Goal: Information Seeking & Learning: Learn about a topic

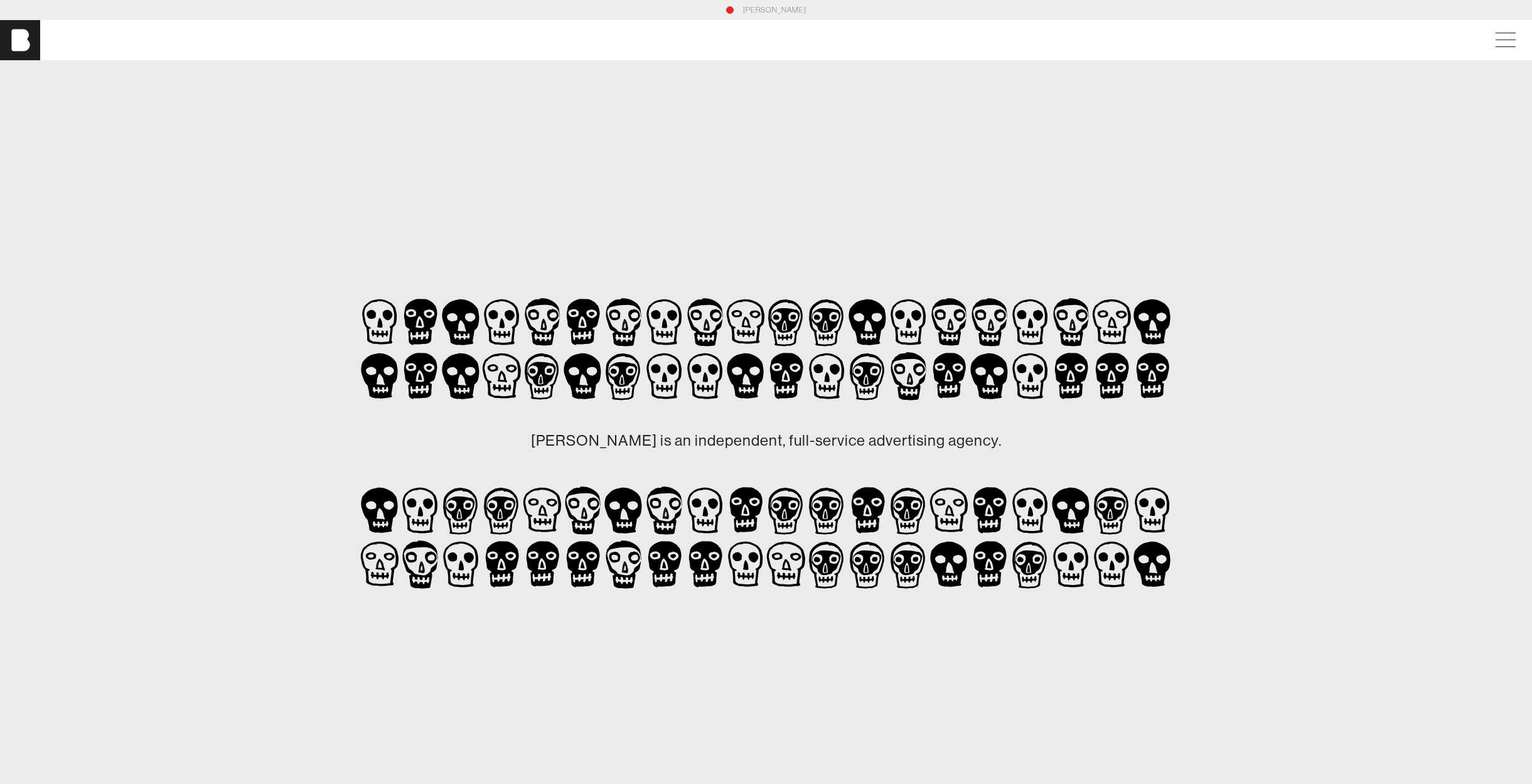
scroll to position [2728, 0]
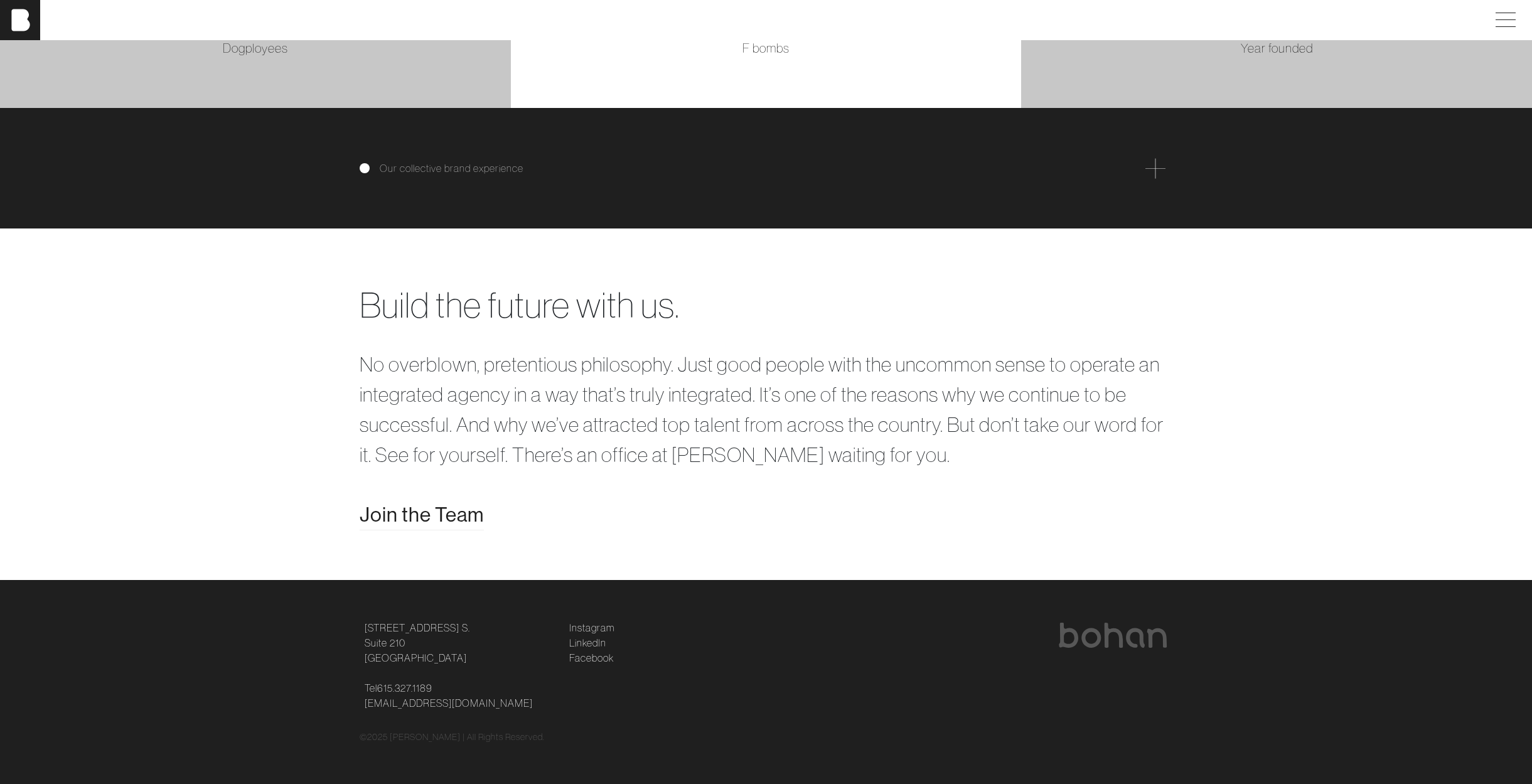
scroll to position [2745, 0]
click at [439, 524] on span "Join the Team" at bounding box center [422, 514] width 125 height 30
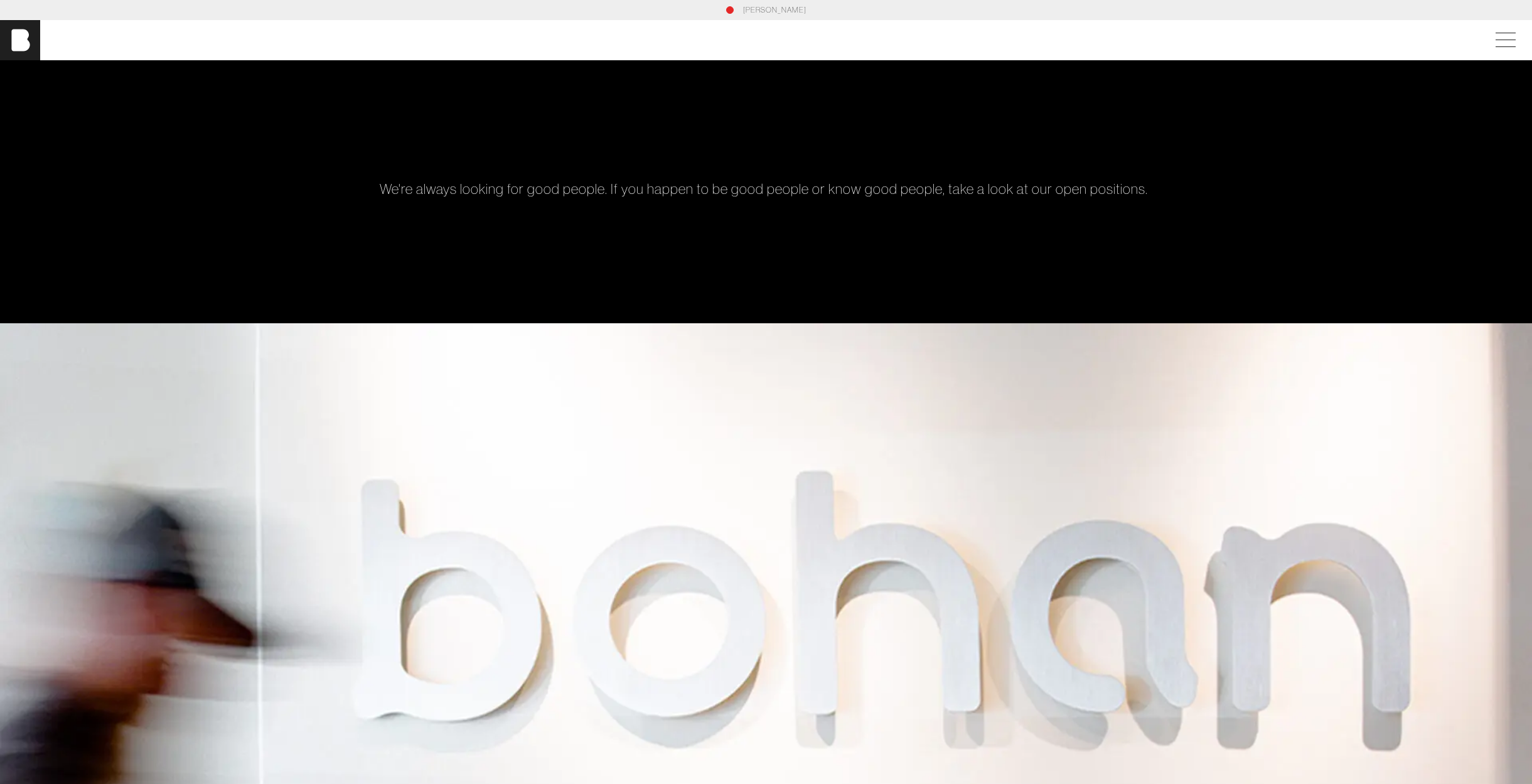
drag, startPoint x: 1498, startPoint y: 39, endPoint x: 1469, endPoint y: 50, distance: 31.0
click at [1498, 33] on span at bounding box center [1506, 33] width 20 height 1
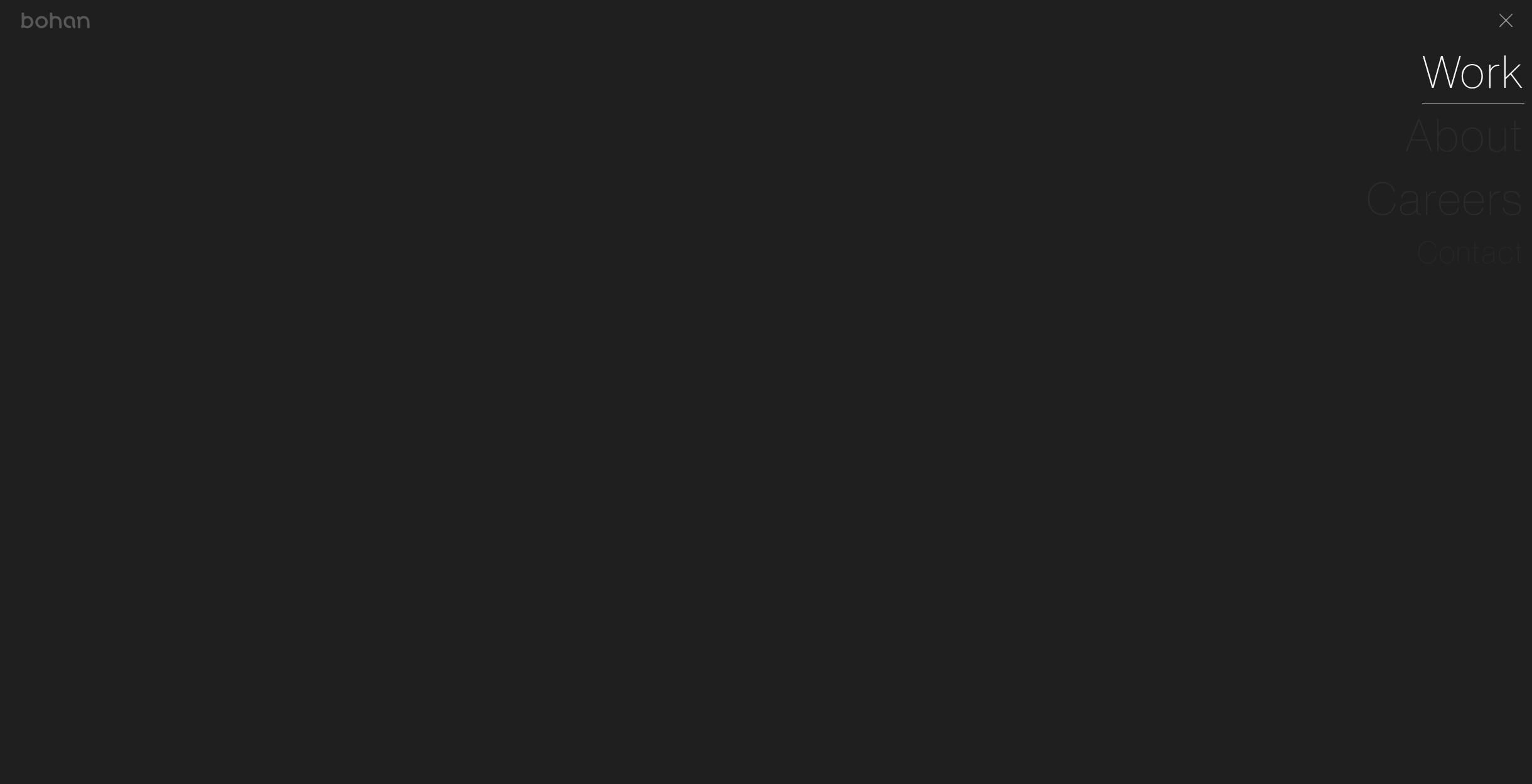
click at [1473, 77] on link "Work" at bounding box center [1473, 72] width 102 height 64
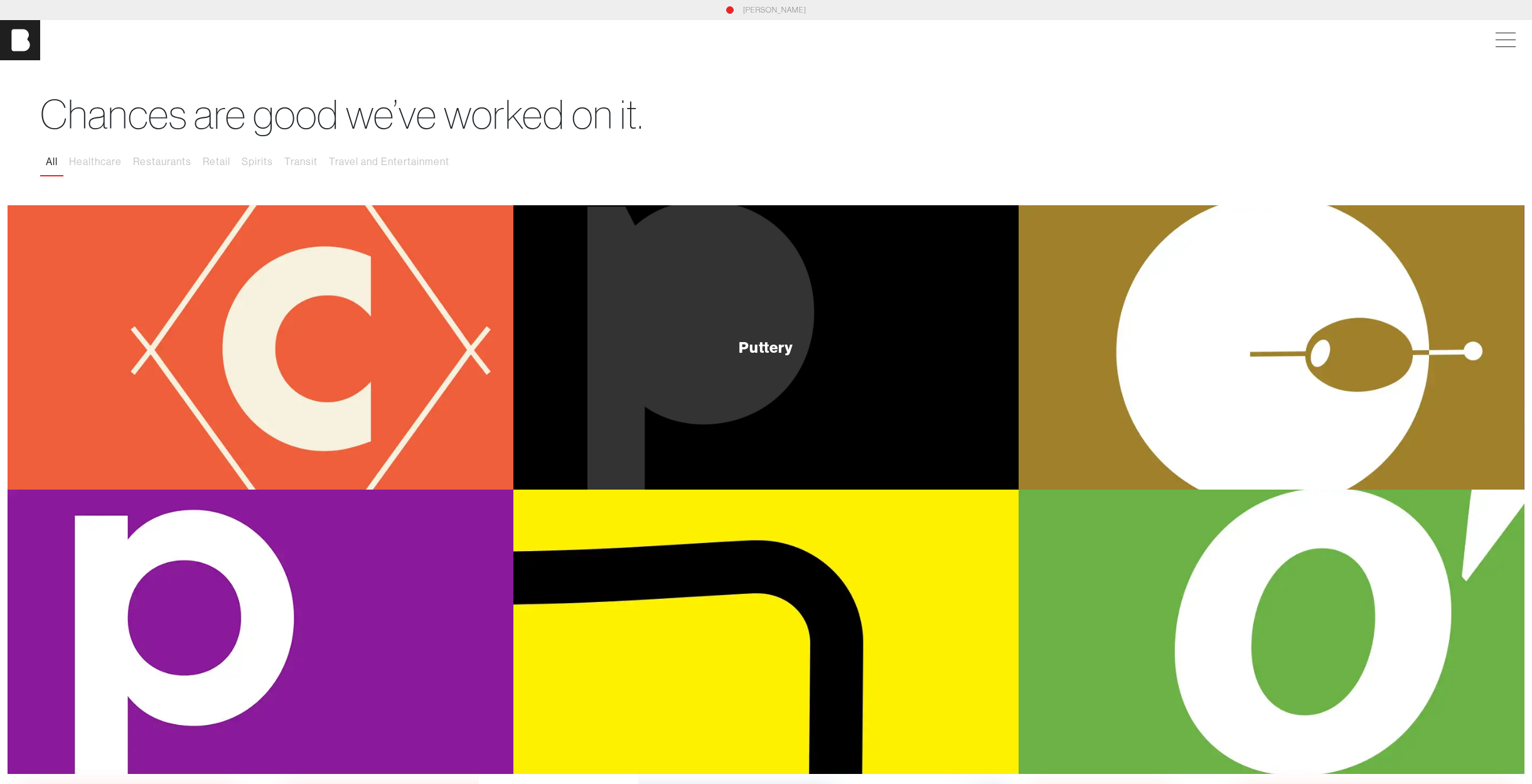
click at [738, 312] on div "Puttery" at bounding box center [766, 347] width 506 height 284
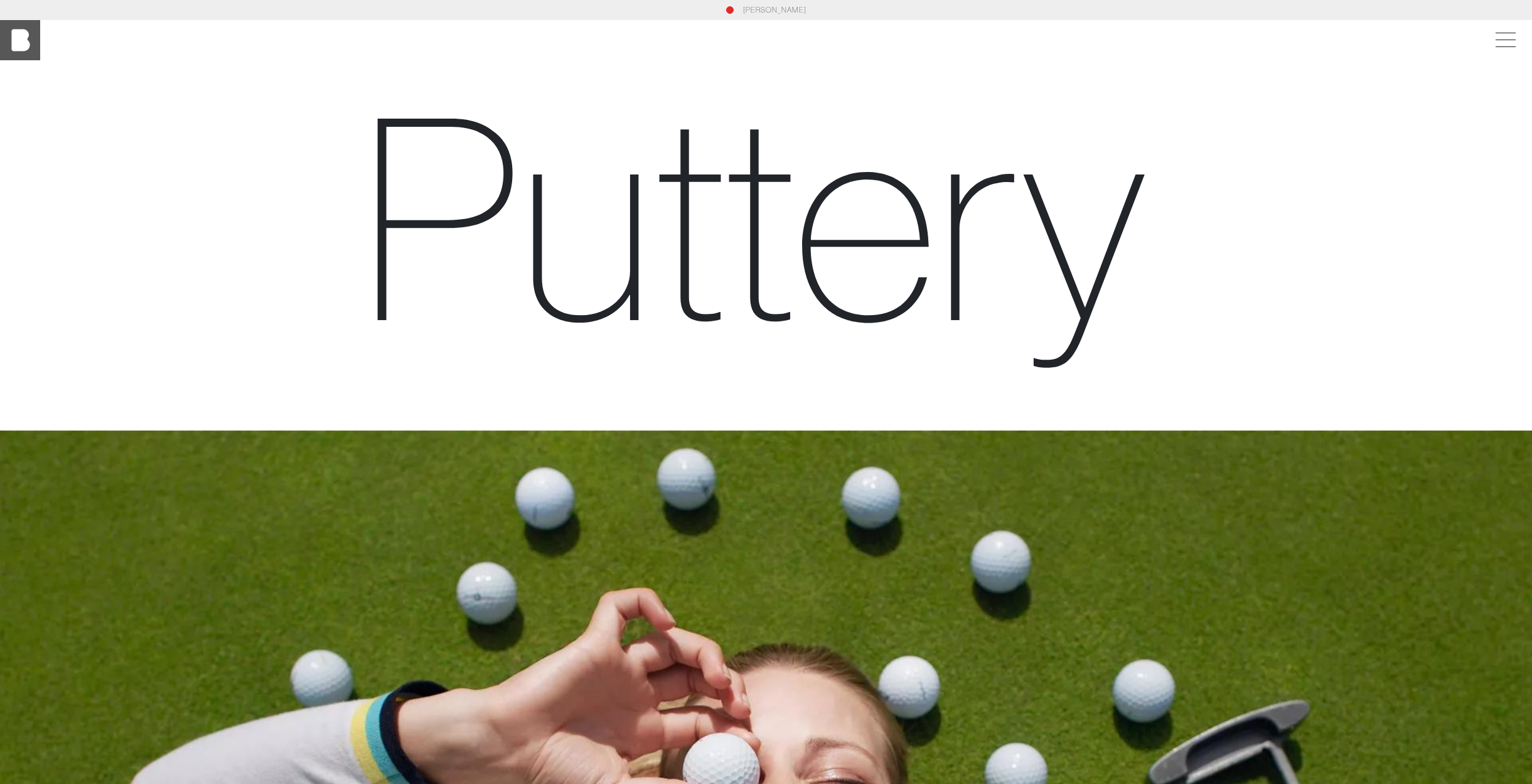
click at [23, 44] on img at bounding box center [20, 40] width 40 height 40
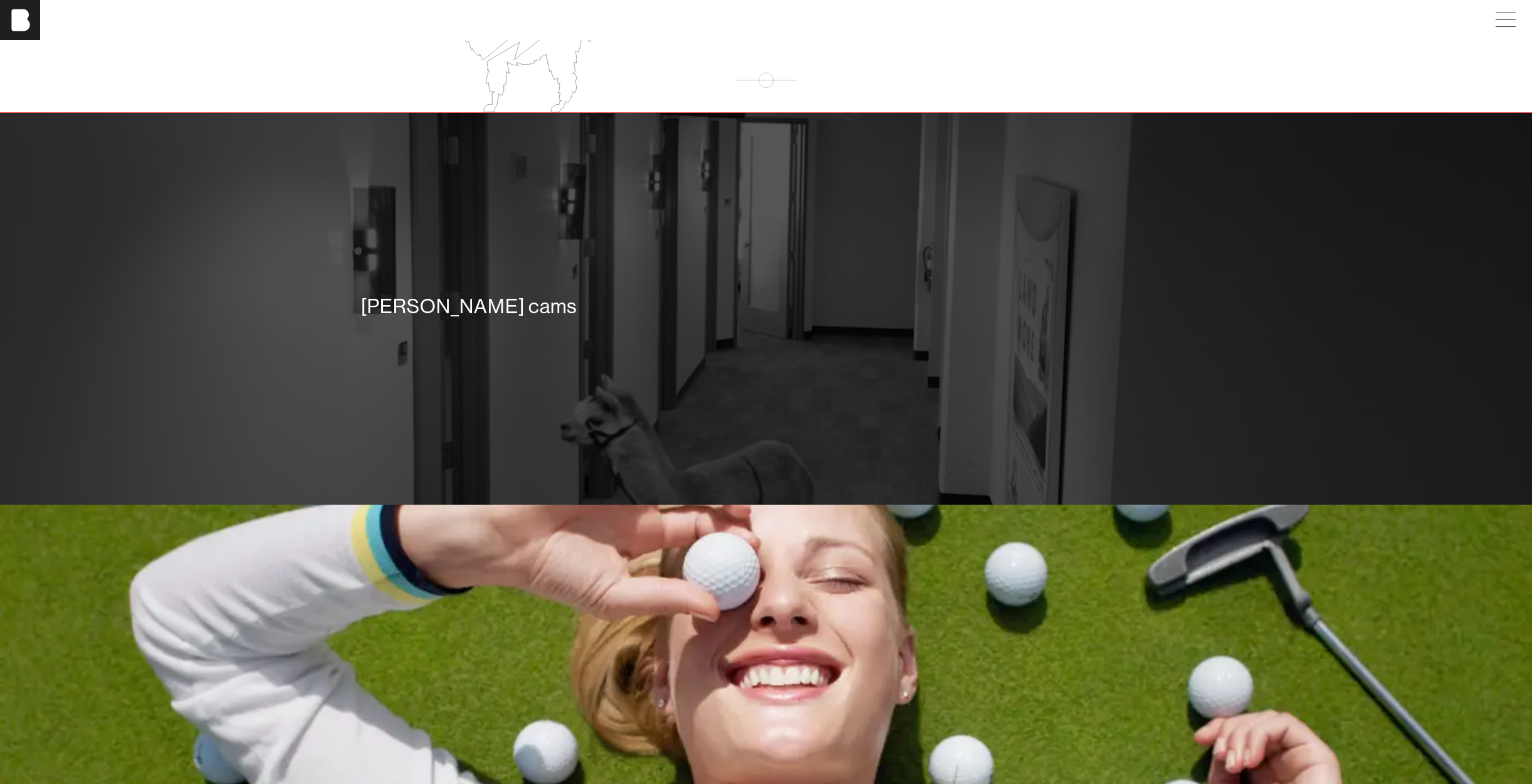
scroll to position [2130, 0]
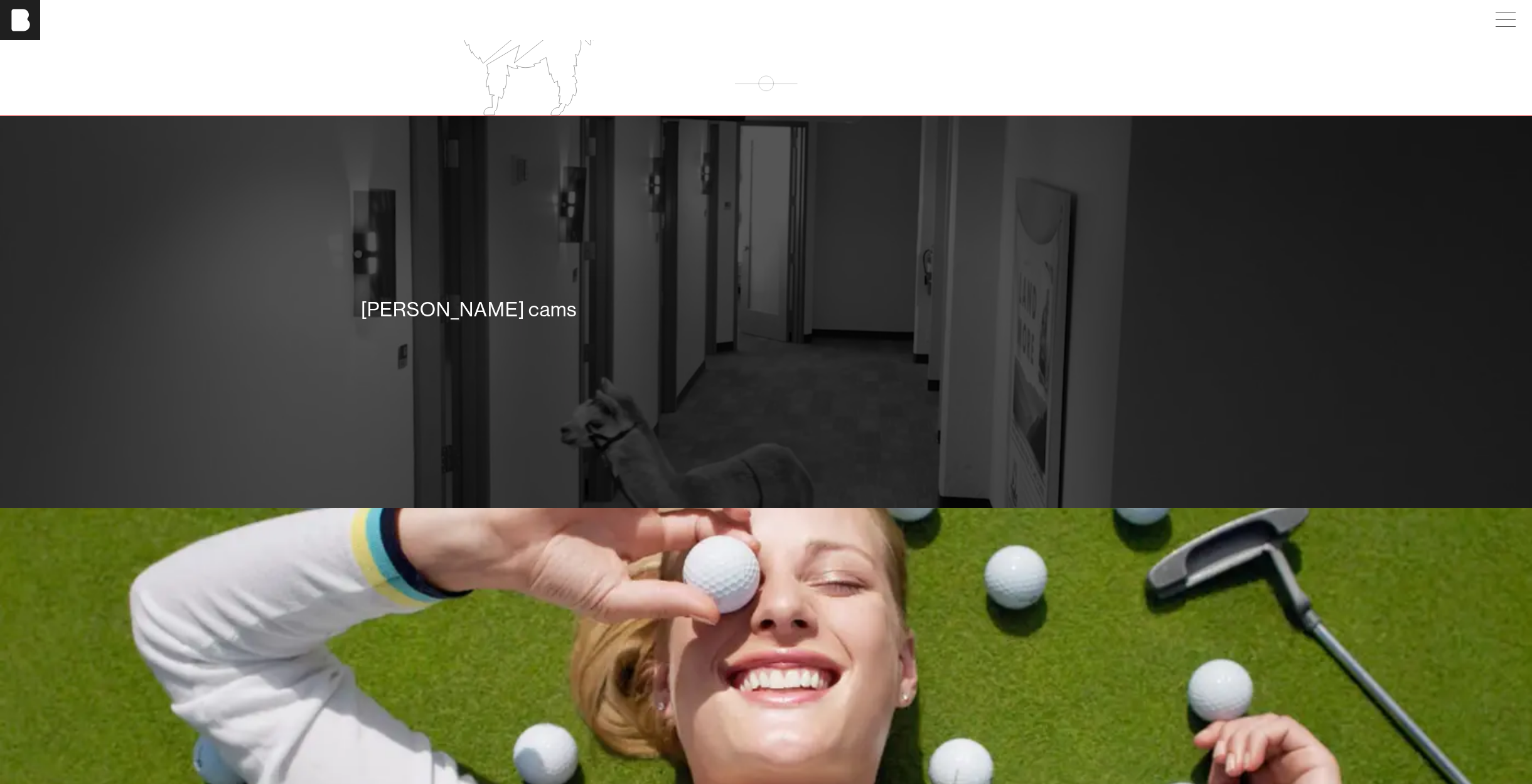
click at [831, 388] on div "[PERSON_NAME] cams" at bounding box center [766, 312] width 1532 height 392
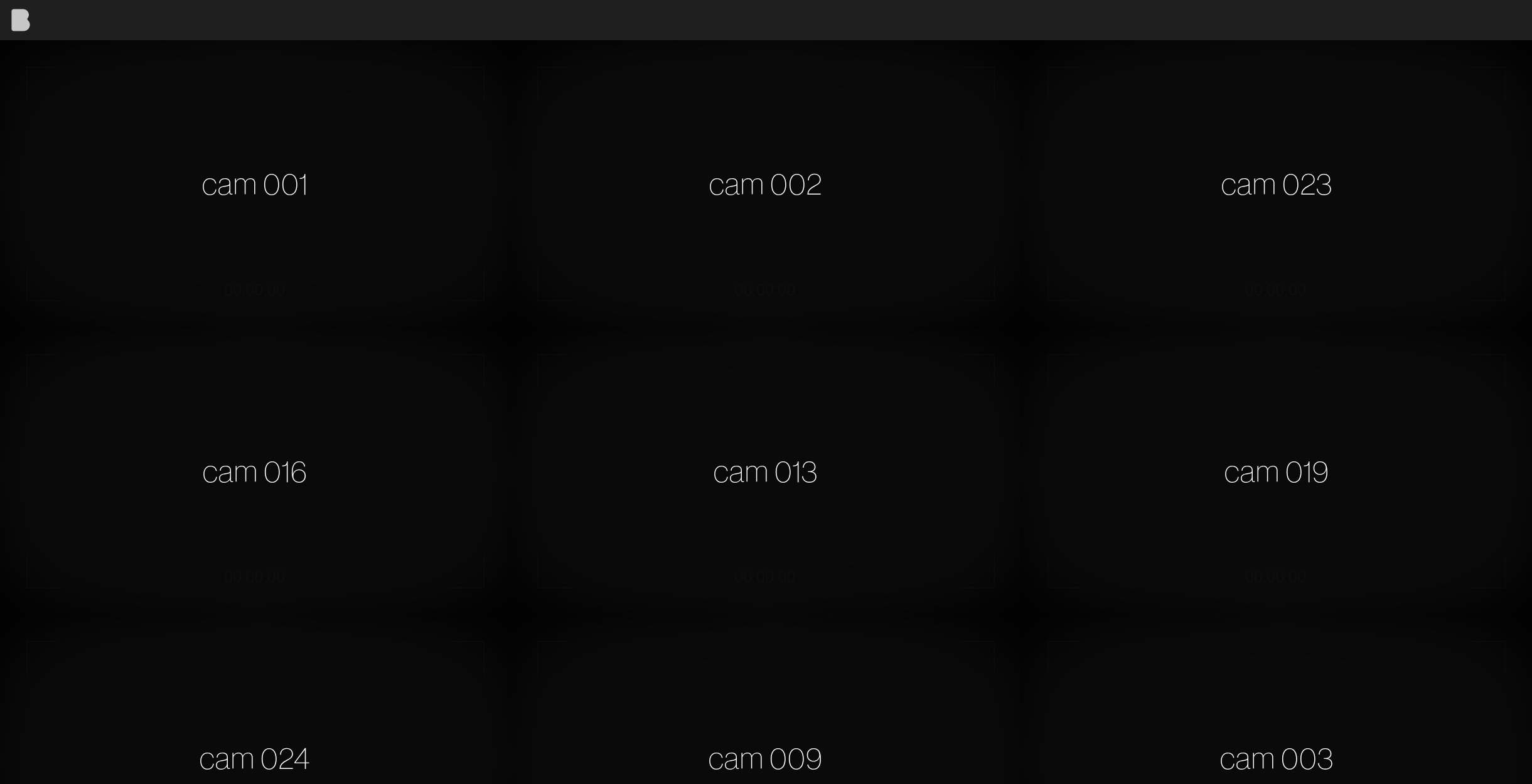
click at [24, 26] on img at bounding box center [20, 20] width 40 height 40
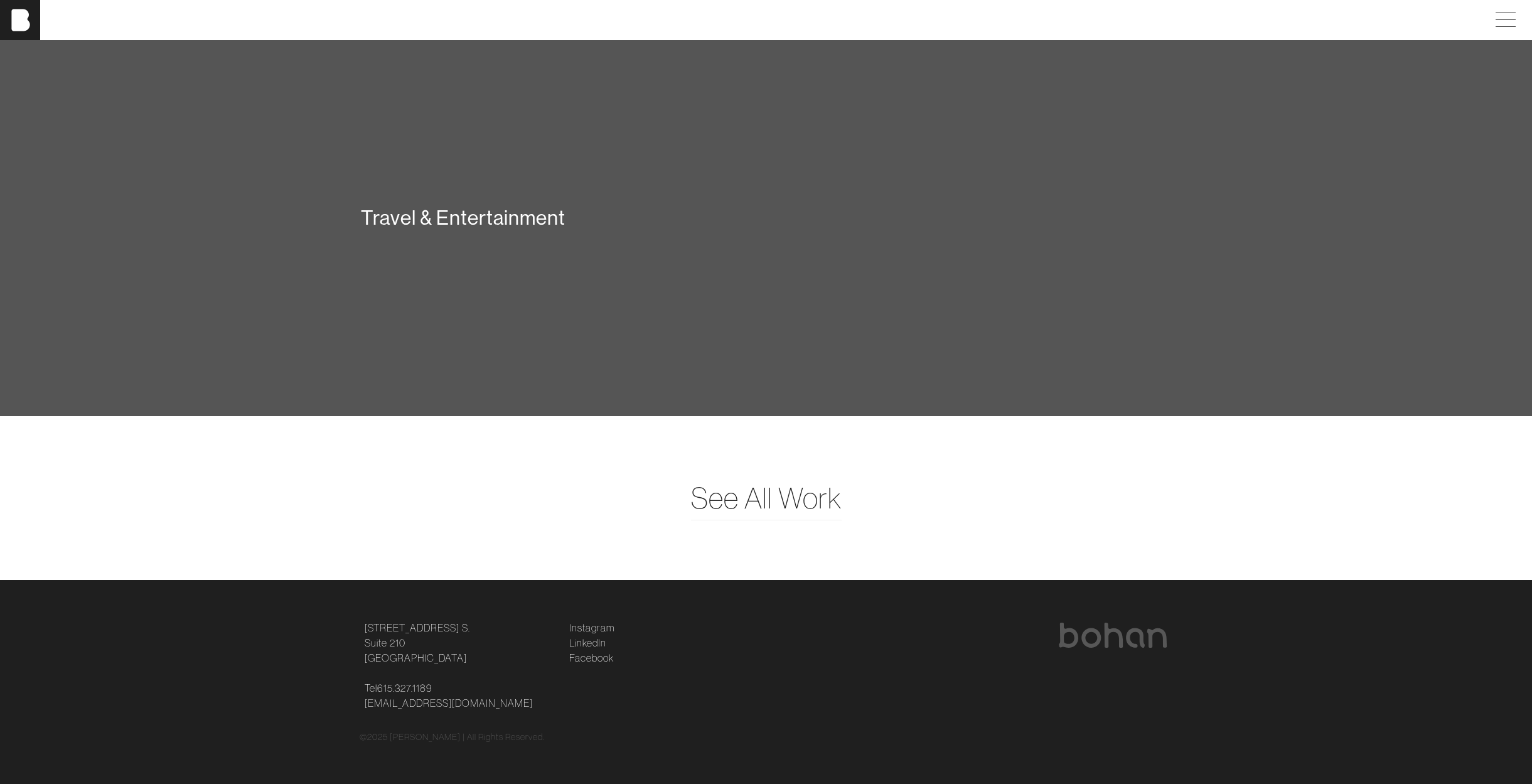
scroll to position [3789, 0]
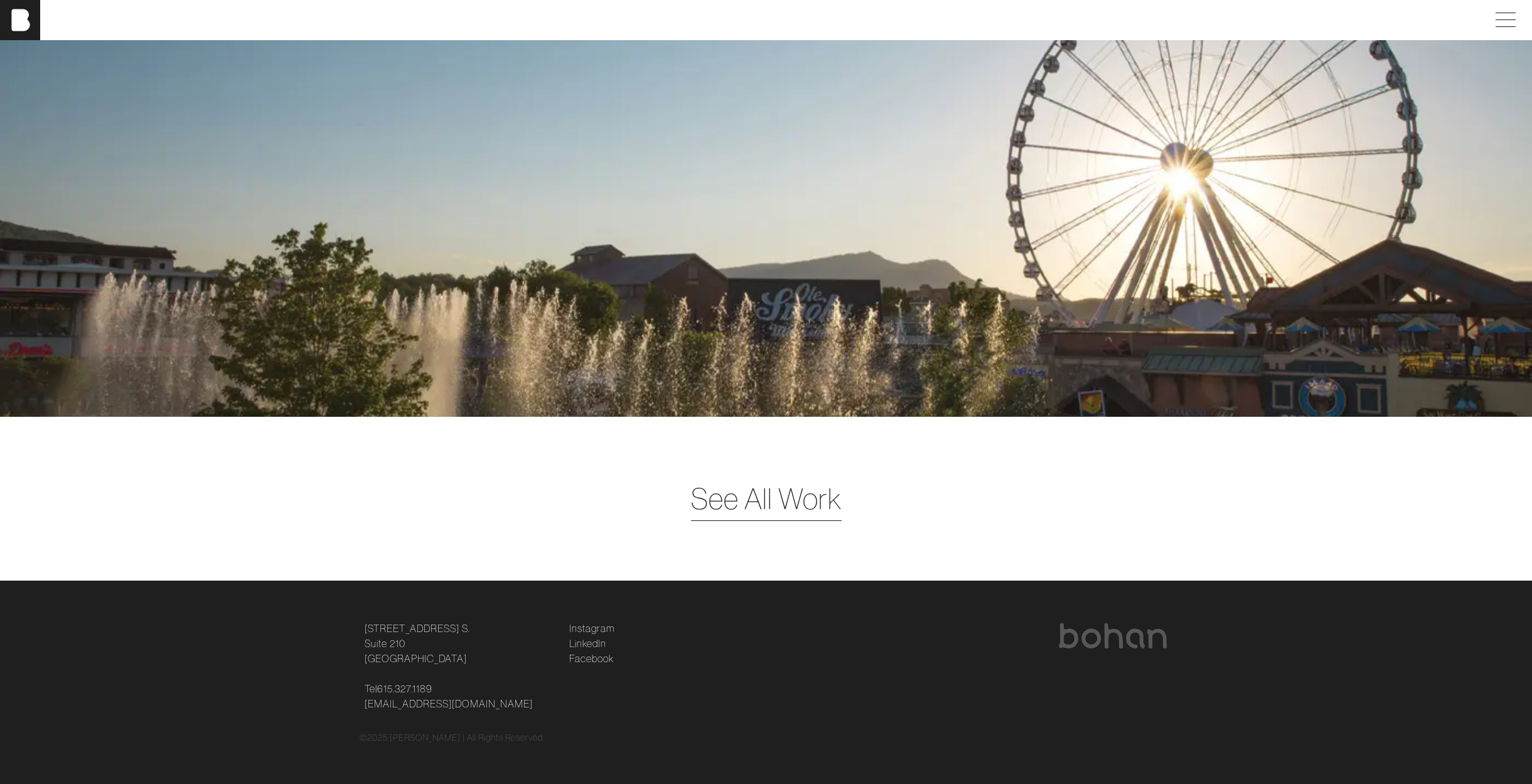
click at [774, 496] on span "See All Work" at bounding box center [766, 499] width 151 height 44
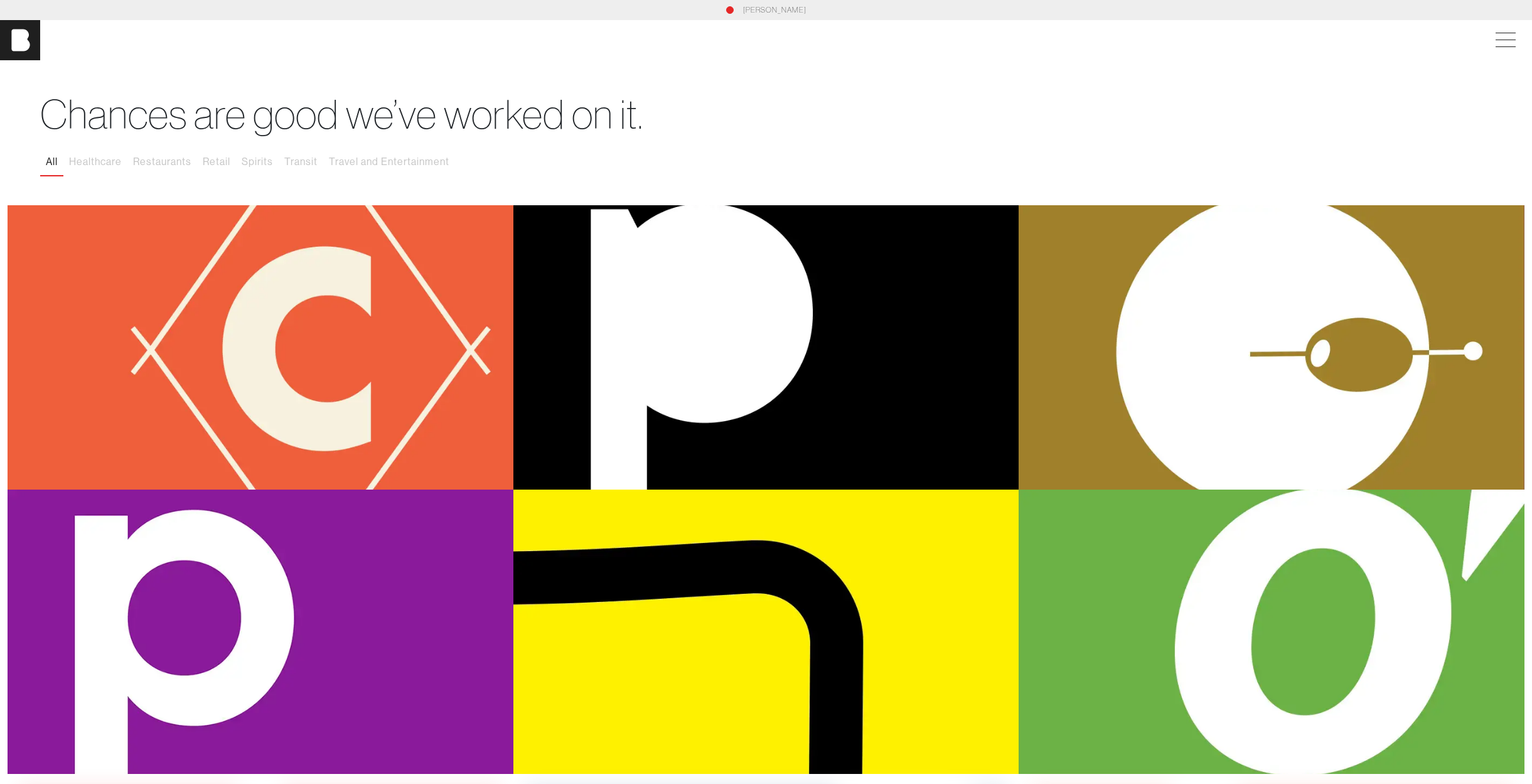
click at [412, 376] on div "Coop & Run" at bounding box center [260, 347] width 506 height 284
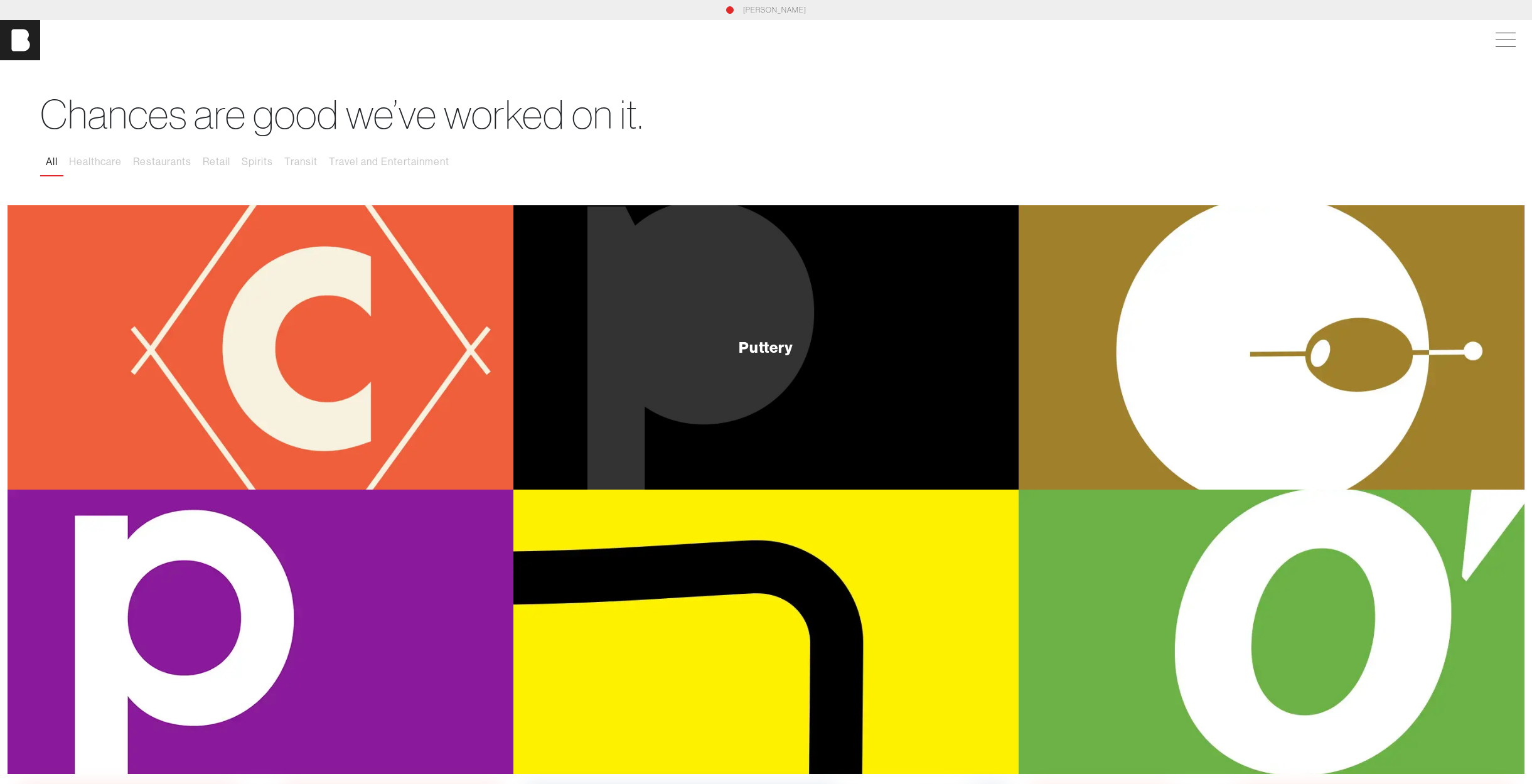
click at [723, 330] on div "Puttery" at bounding box center [766, 347] width 506 height 284
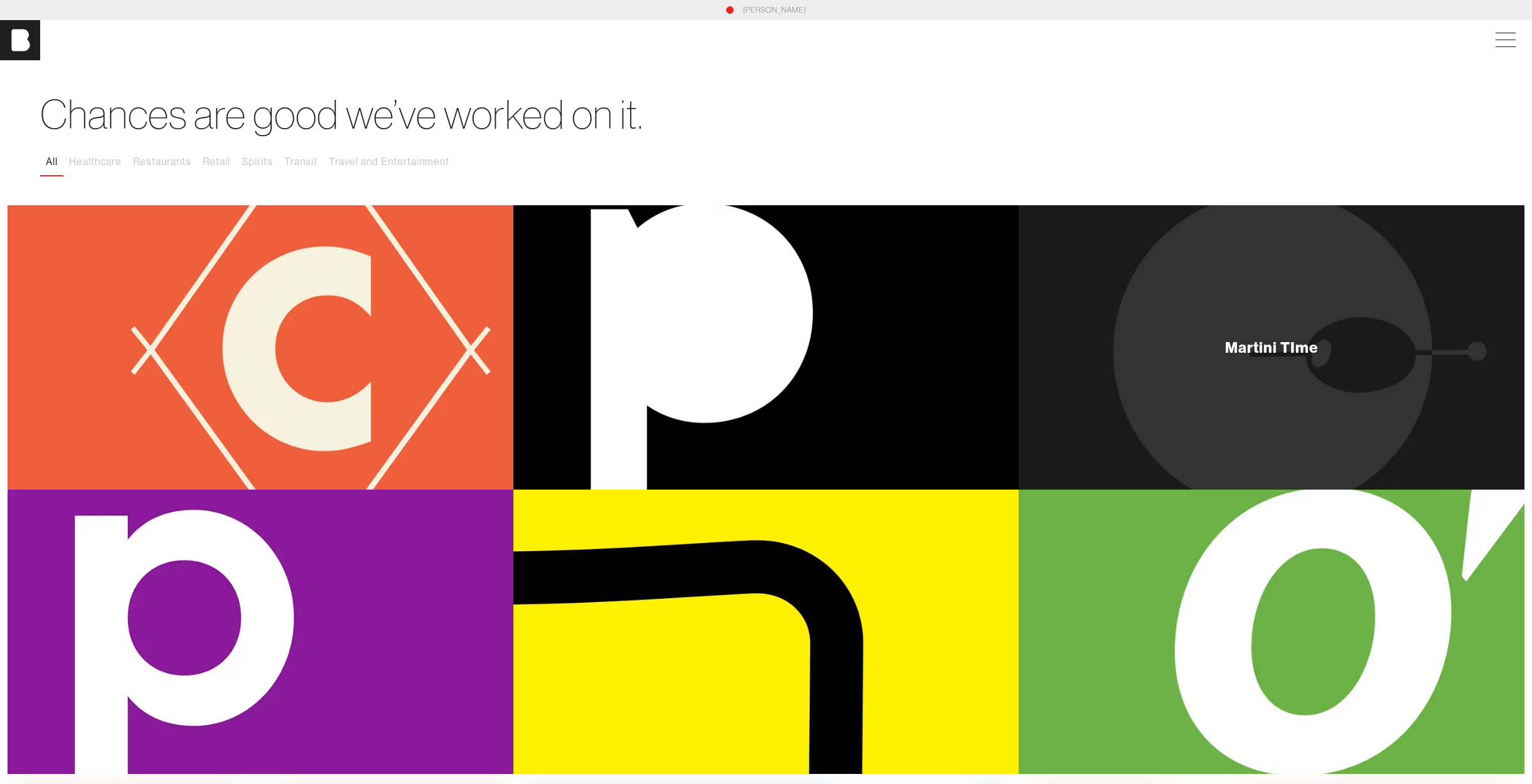
click at [1275, 363] on div "Martini TIme" at bounding box center [1272, 347] width 506 height 284
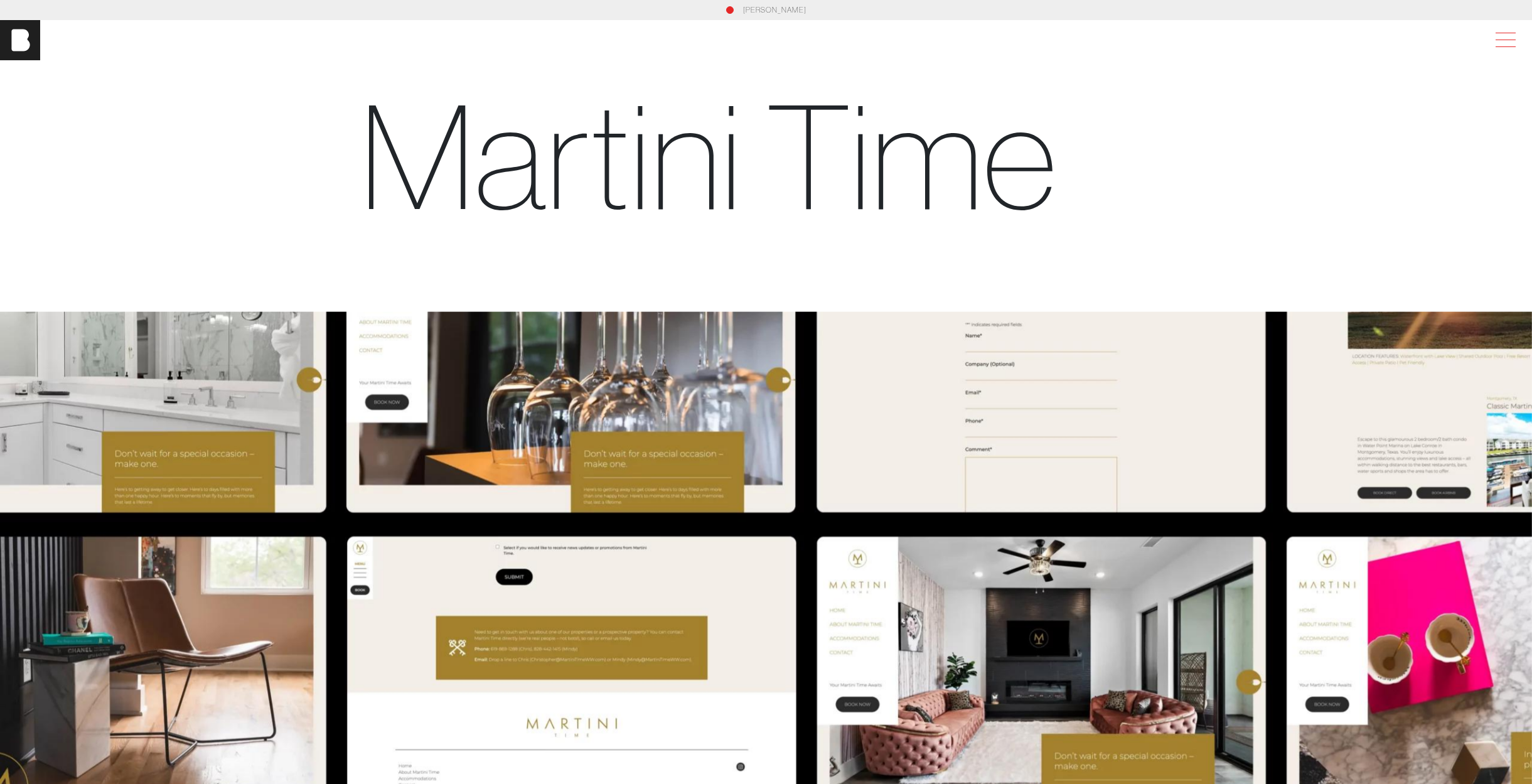
click at [1509, 47] on span at bounding box center [1503, 40] width 29 height 23
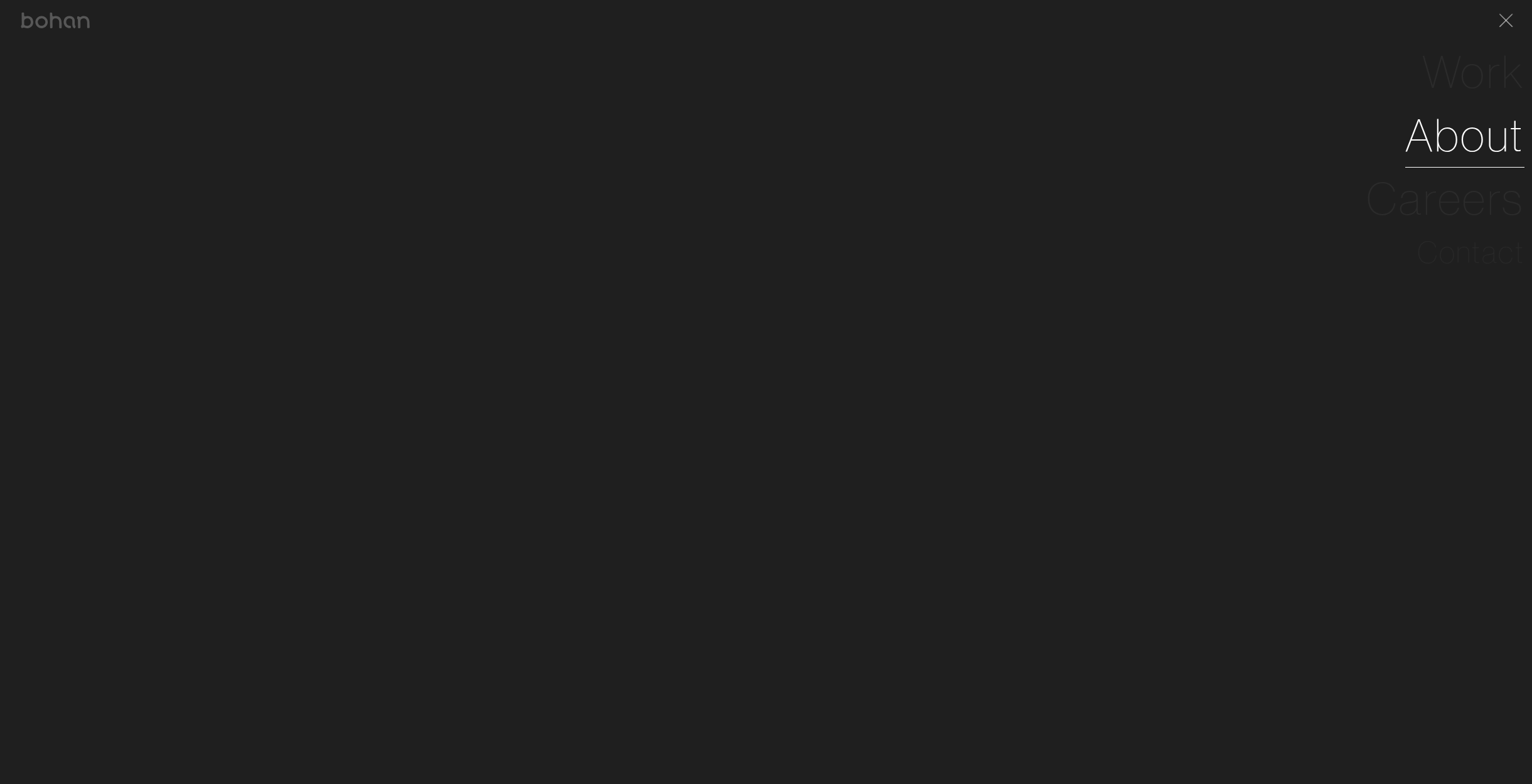
click at [1425, 140] on link "About" at bounding box center [1465, 135] width 119 height 64
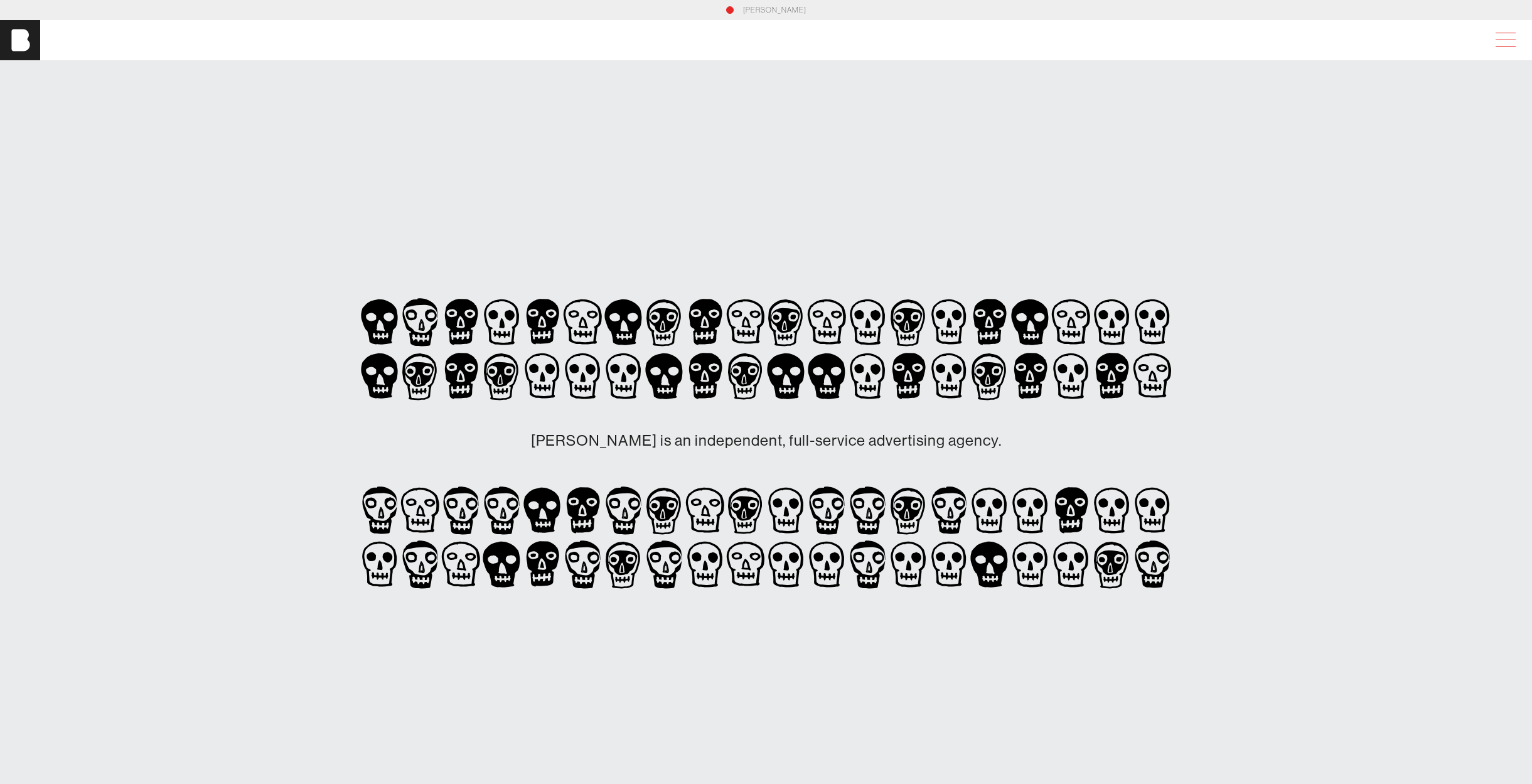
click at [1508, 36] on span at bounding box center [1503, 40] width 29 height 23
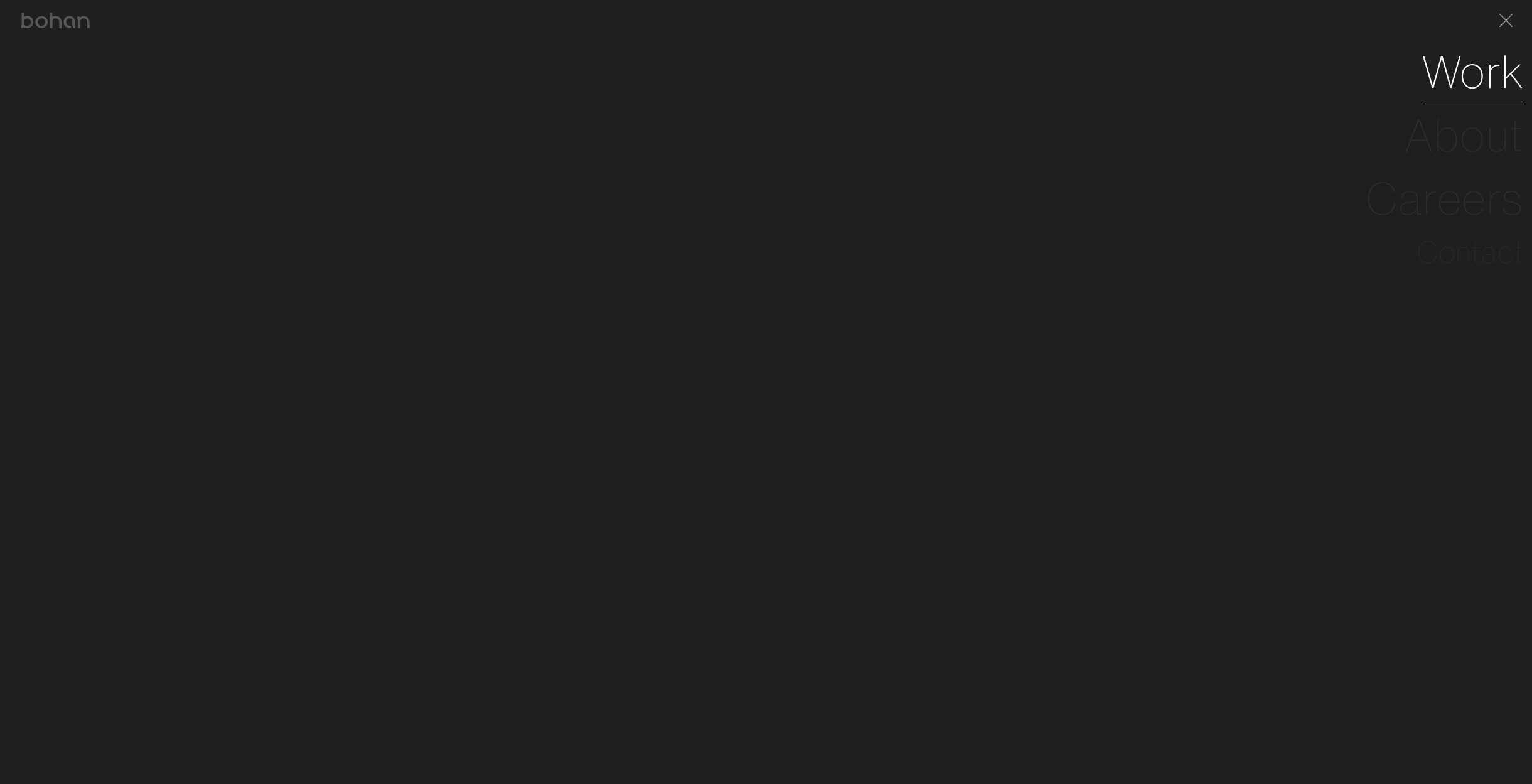
scroll to position [-1, 0]
click at [1468, 89] on link "Work" at bounding box center [1473, 72] width 102 height 64
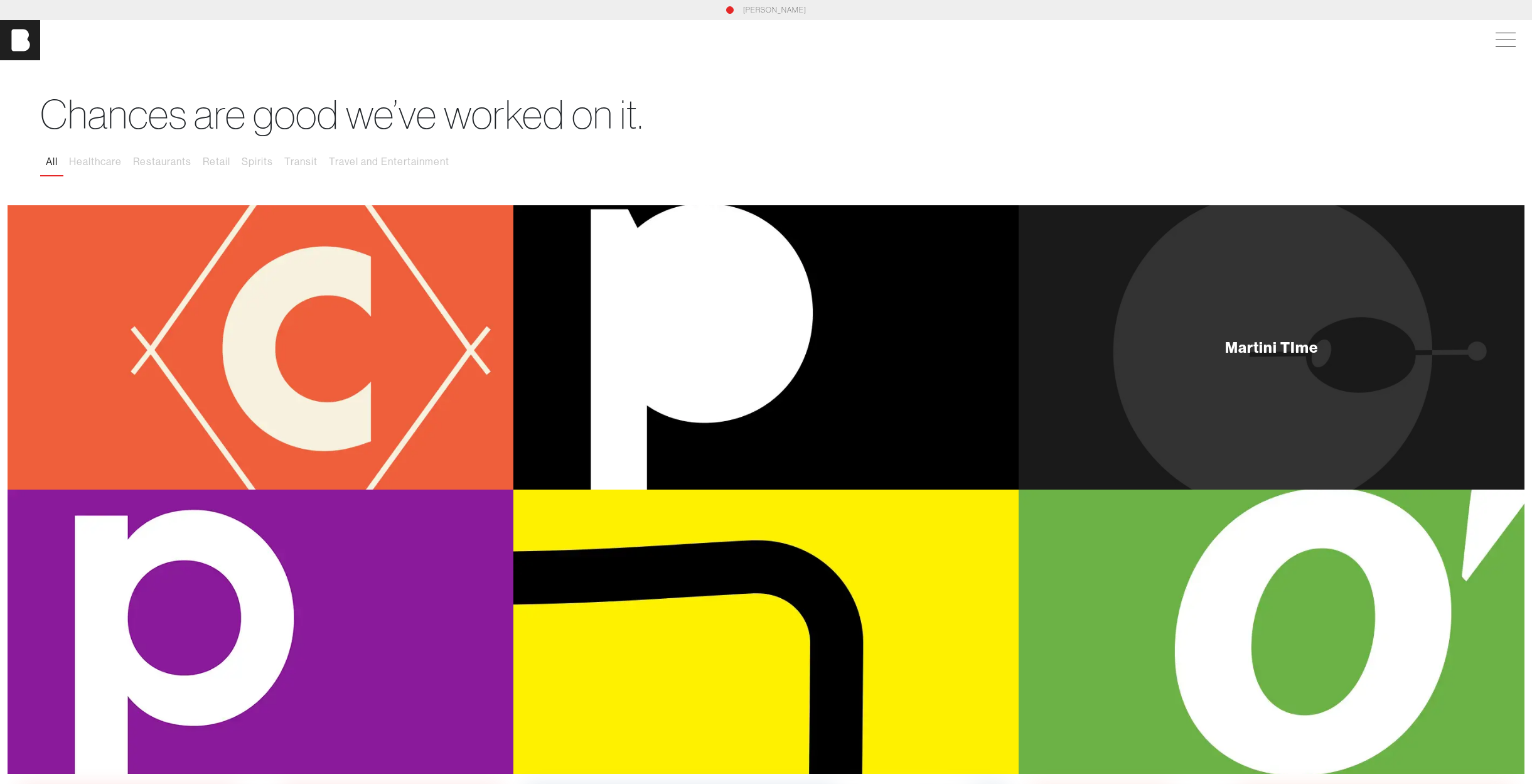
click at [1219, 308] on div "Martini TIme" at bounding box center [1272, 347] width 506 height 284
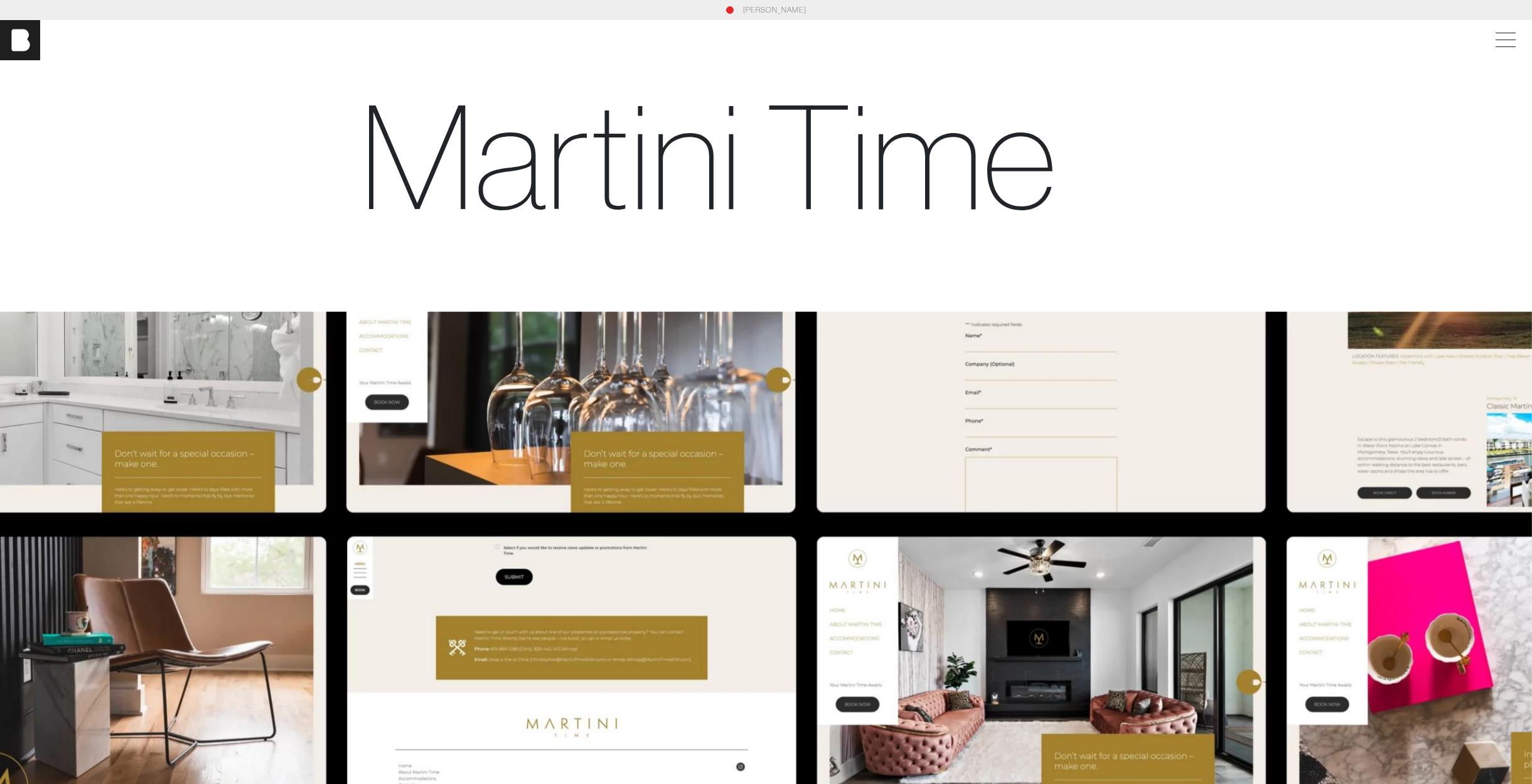
scroll to position [0, 1]
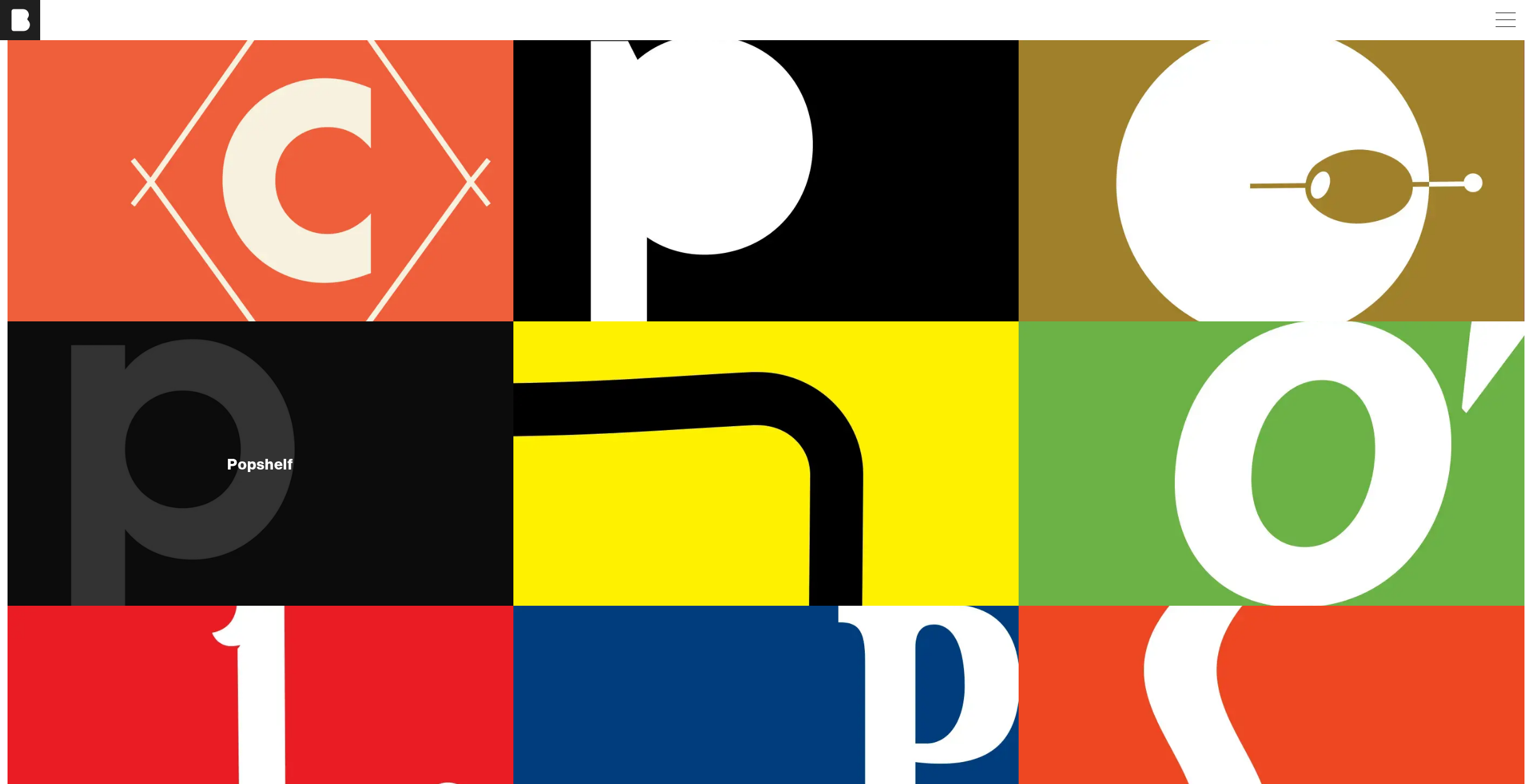
scroll to position [187, 0]
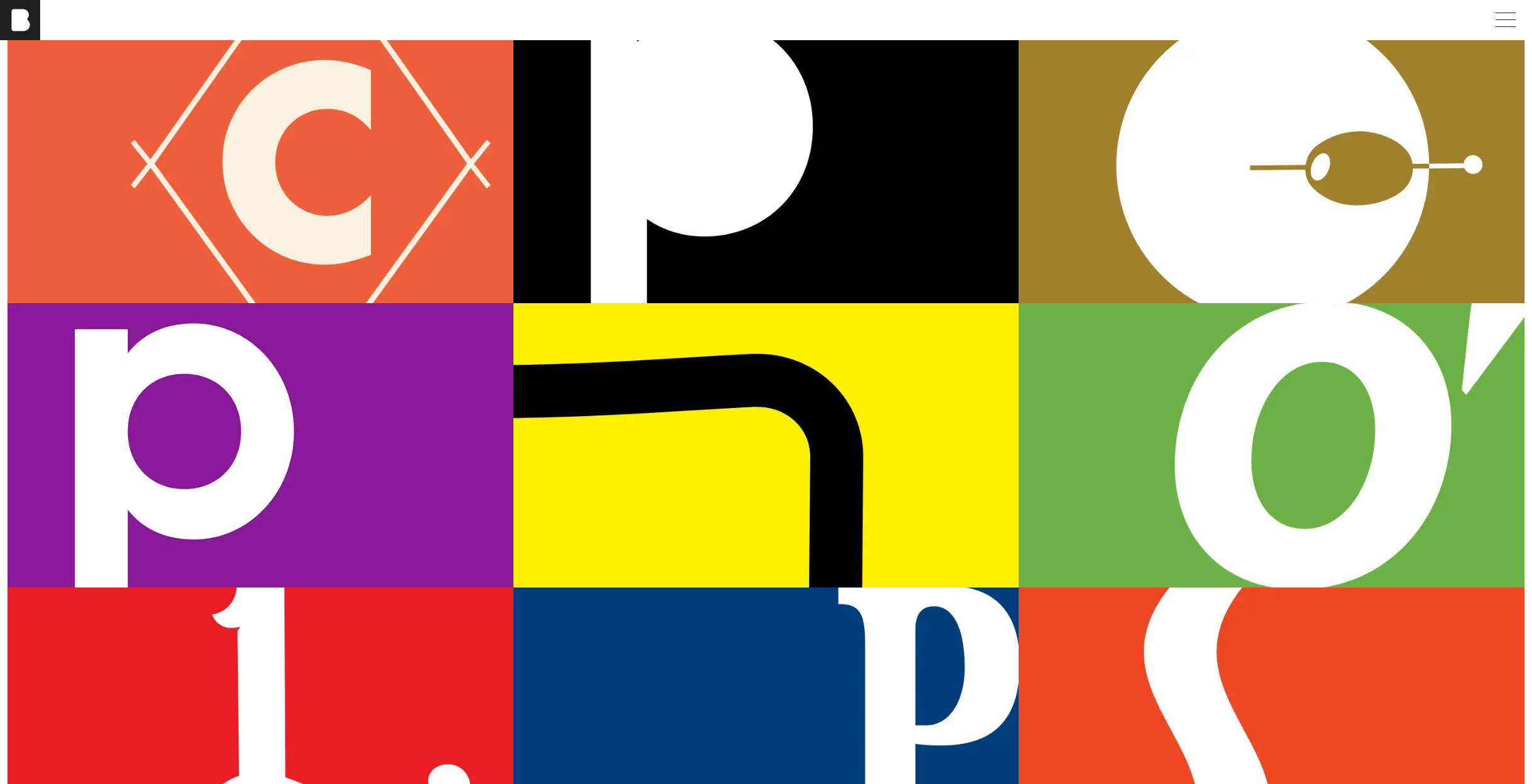
click at [206, 419] on div "Popshelf" at bounding box center [260, 445] width 506 height 284
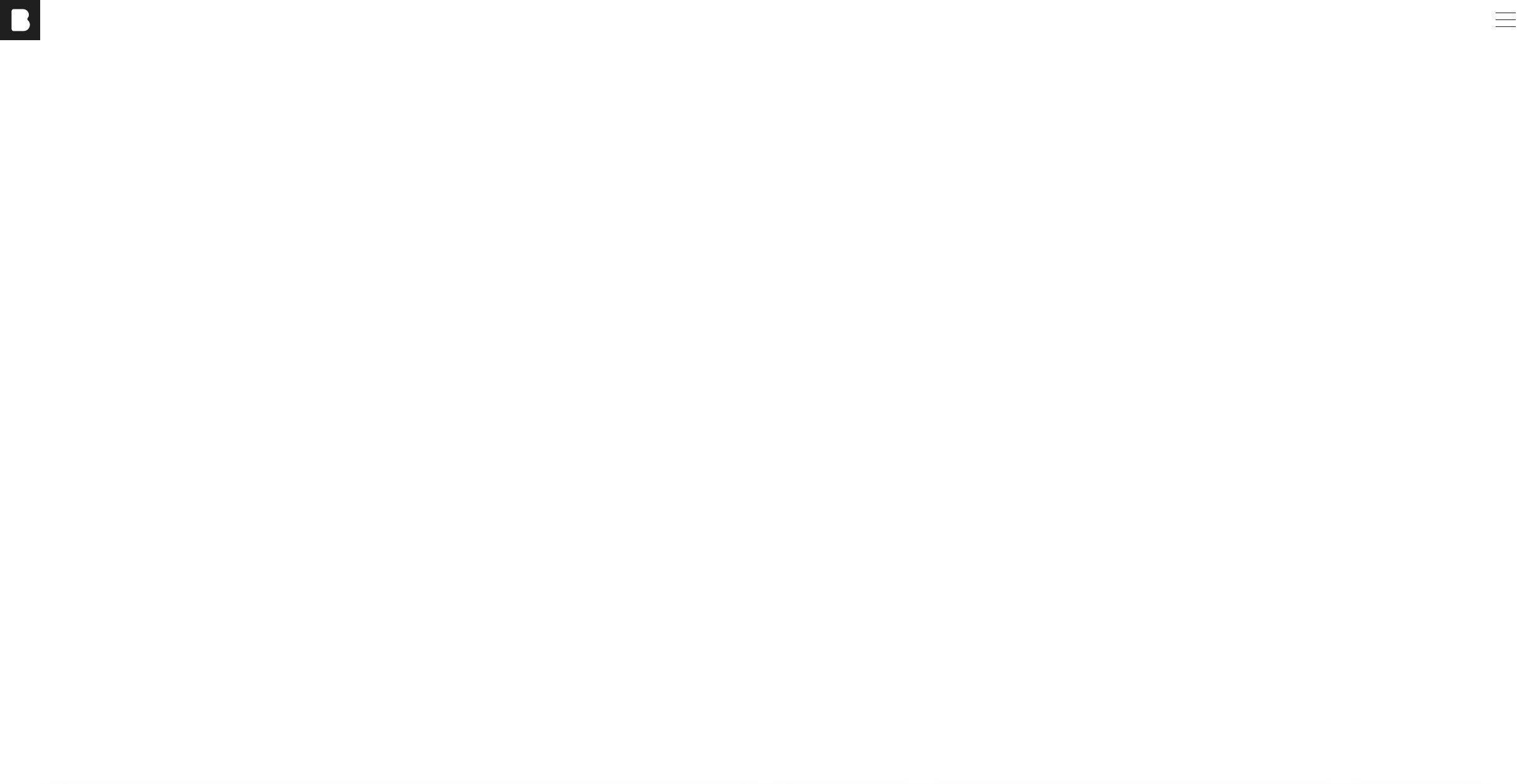
scroll to position [3195, 0]
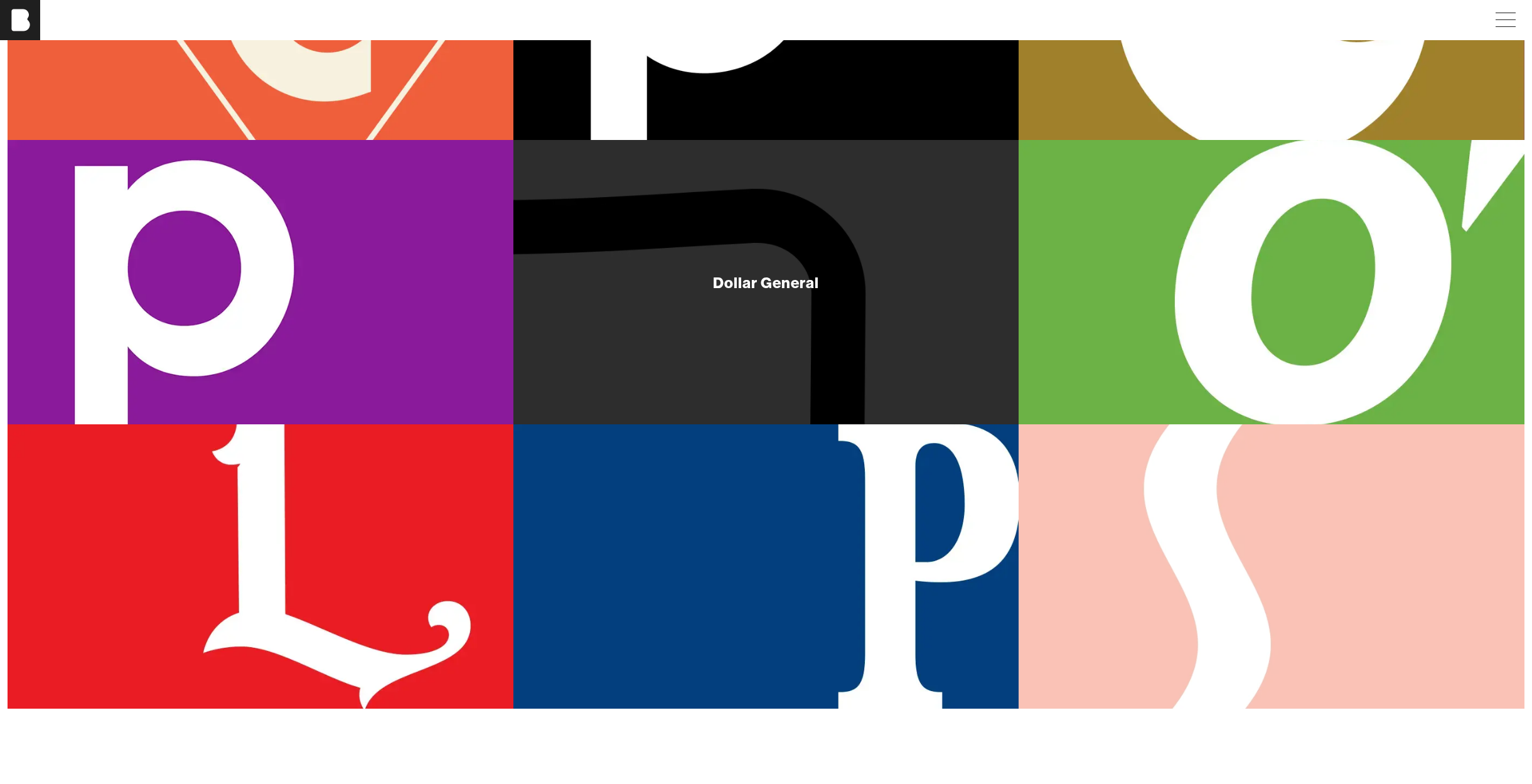
scroll to position [396, 0]
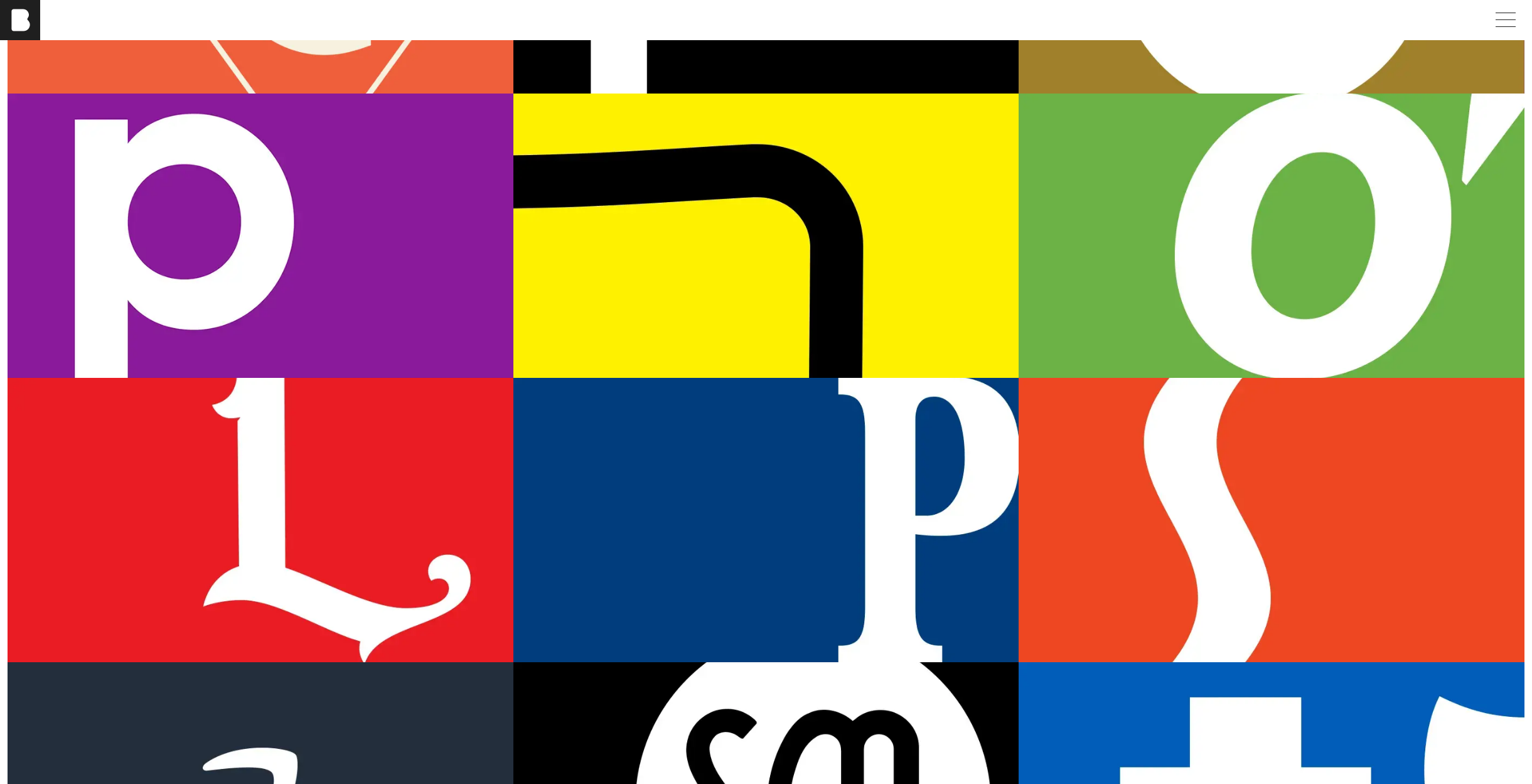
click at [686, 237] on div "Dollar General" at bounding box center [766, 235] width 506 height 284
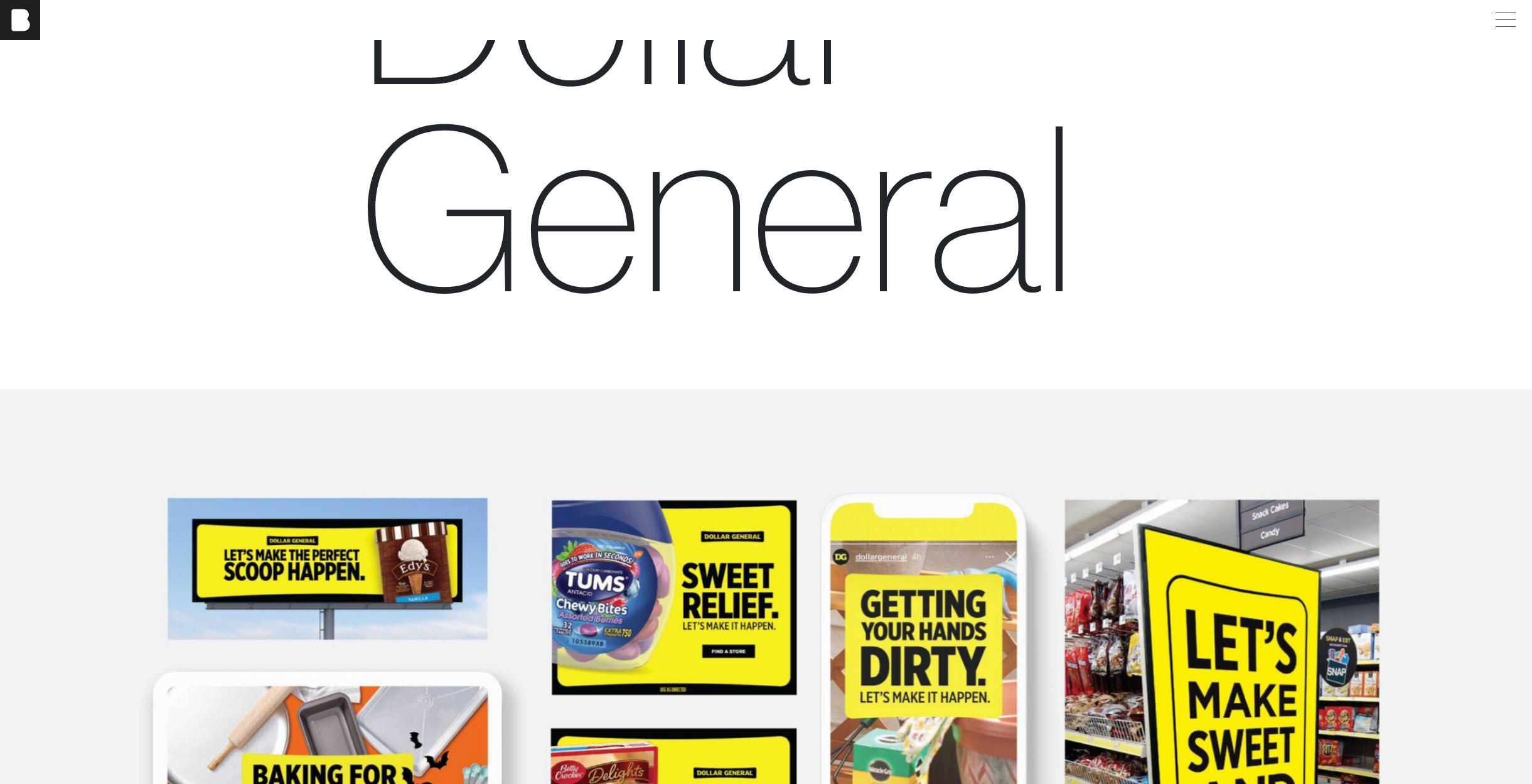
scroll to position [183, 0]
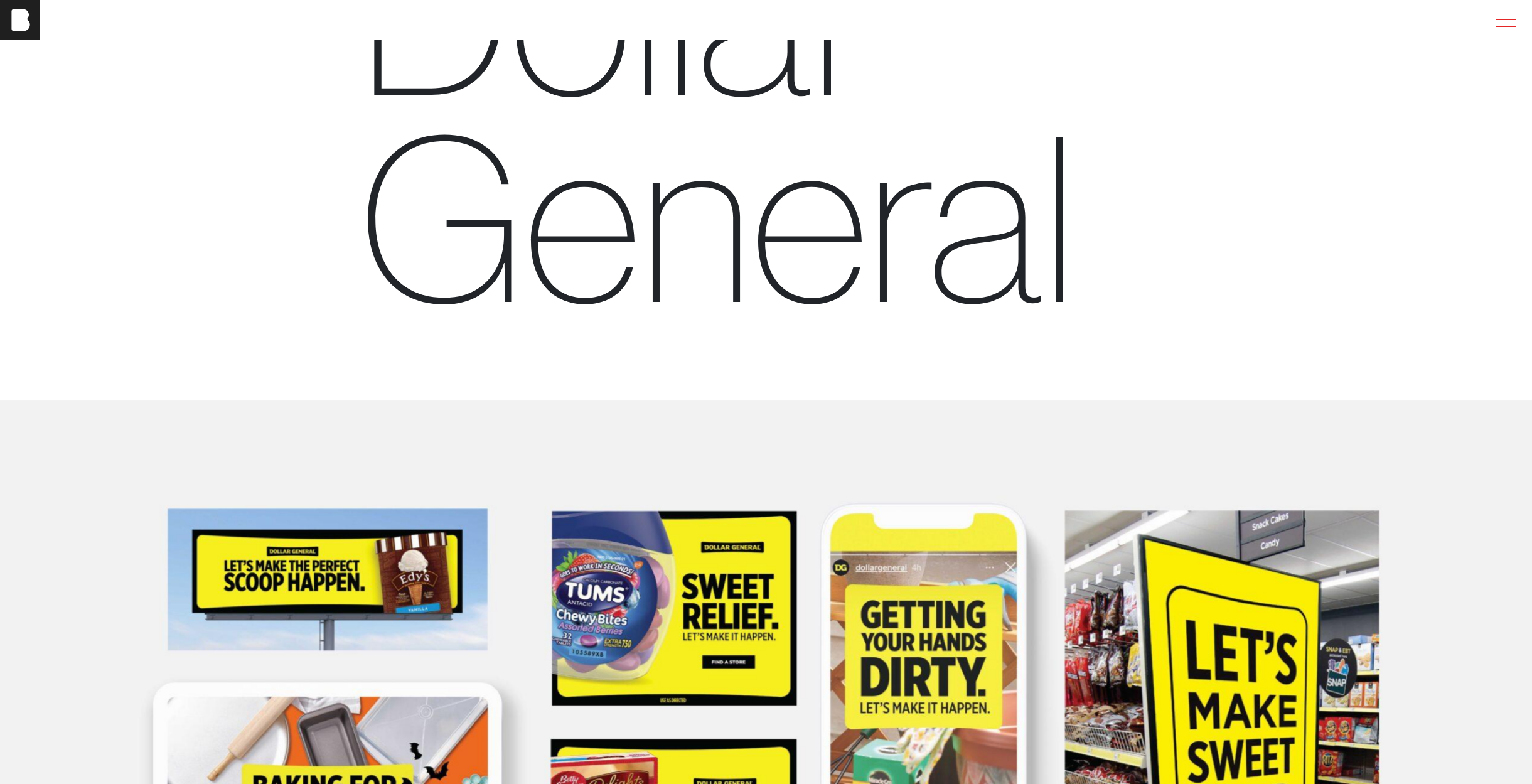
click at [1508, 18] on span at bounding box center [1503, 20] width 29 height 23
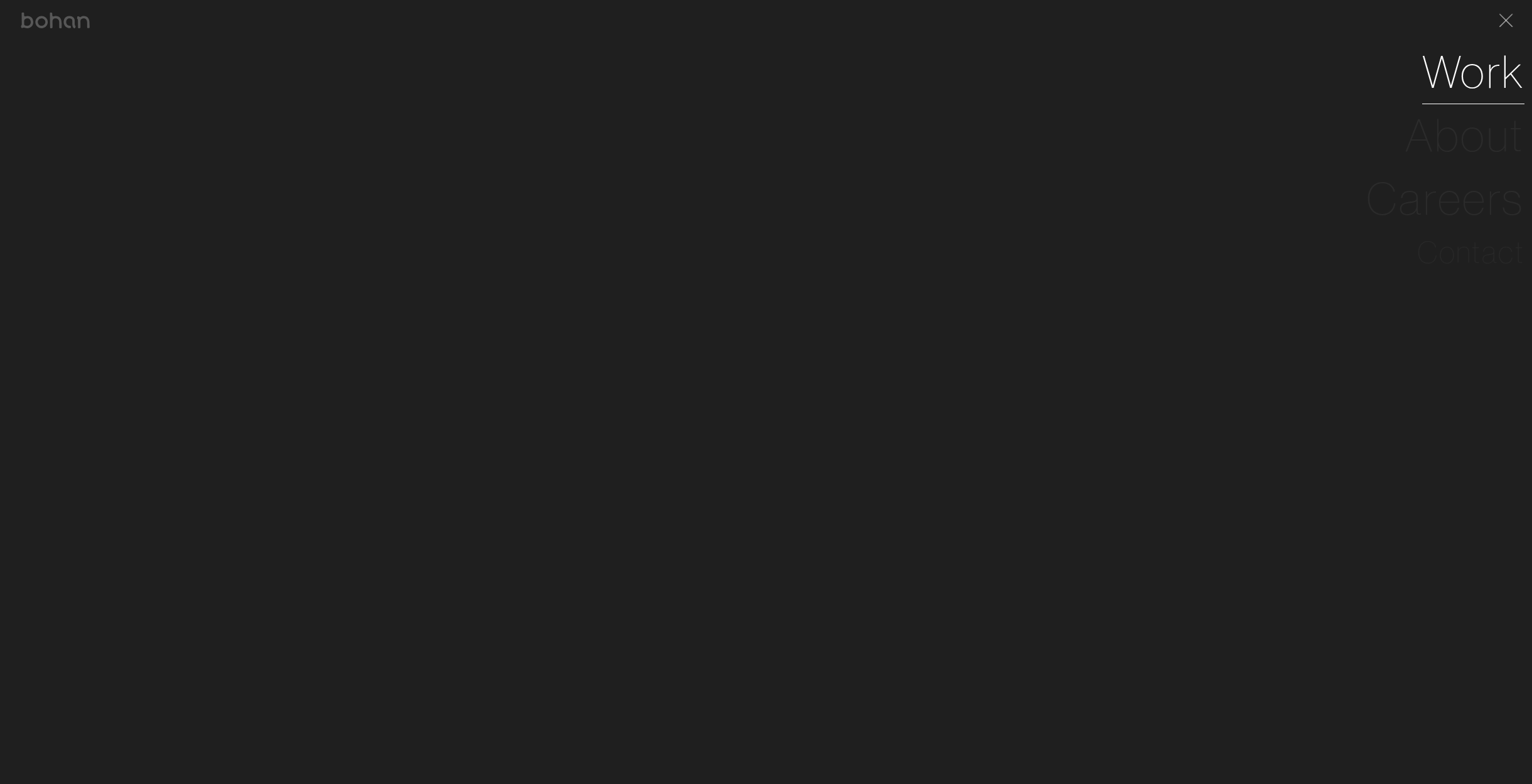
click at [1485, 81] on link "Work" at bounding box center [1473, 72] width 102 height 64
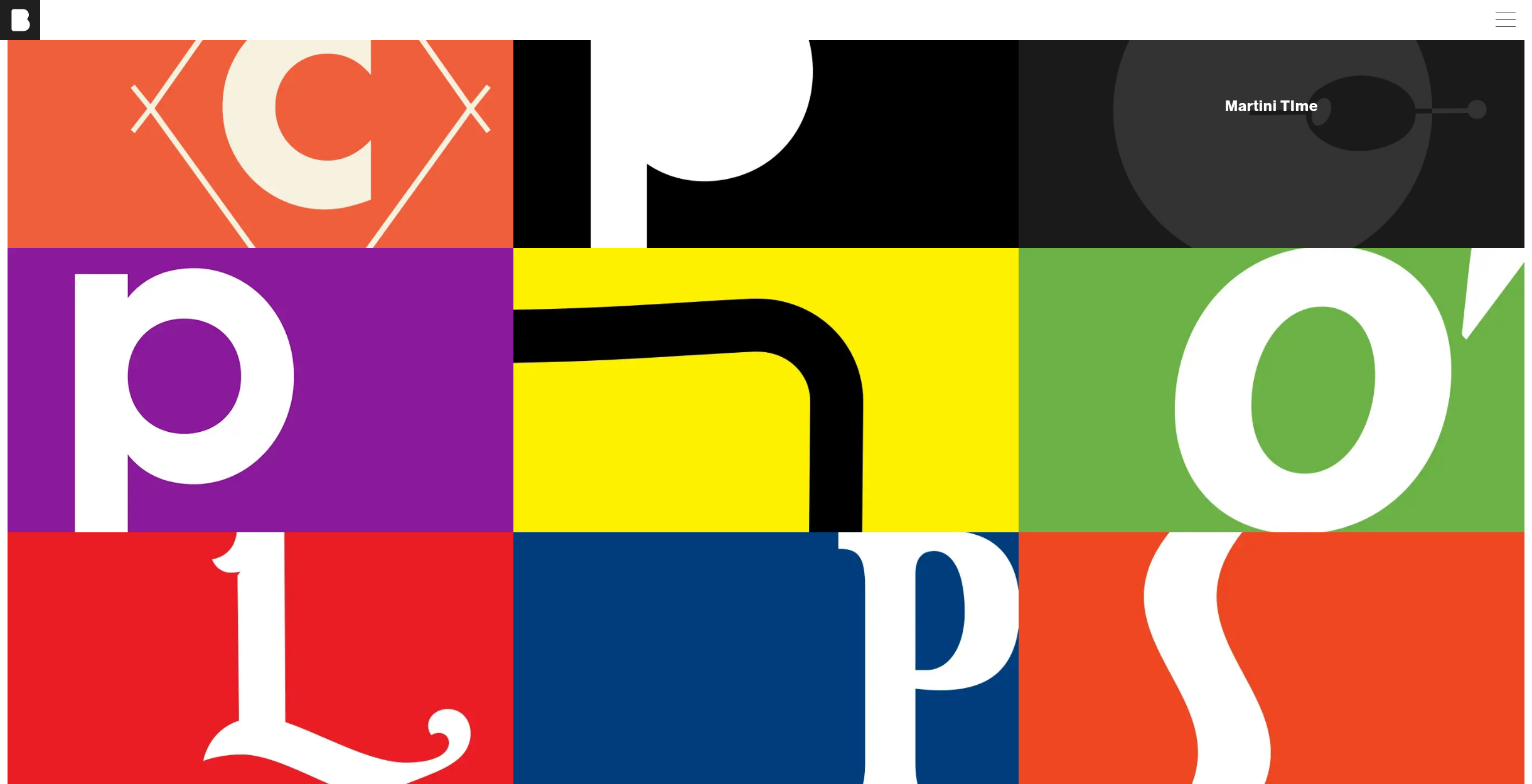
scroll to position [252, 0]
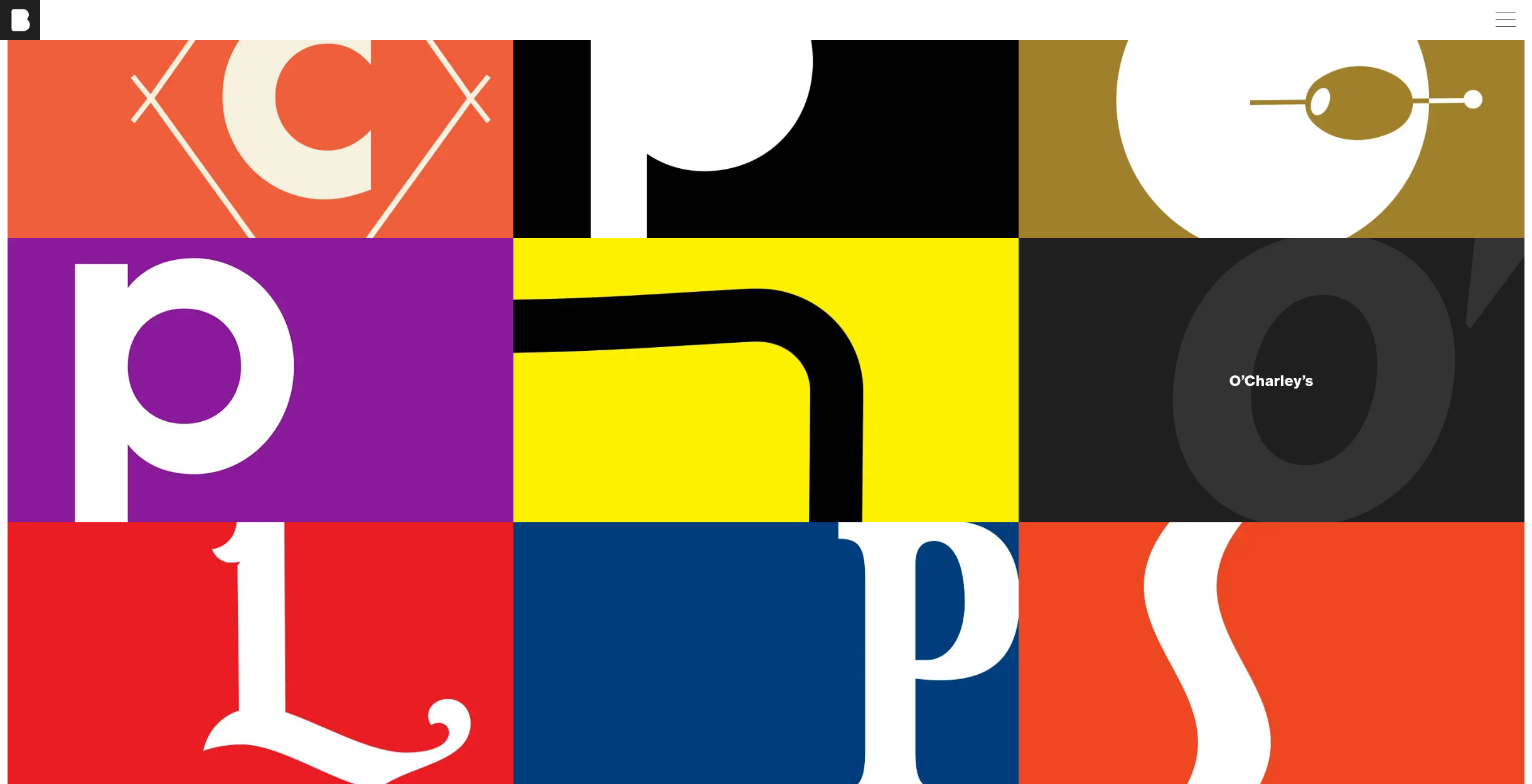
click at [1413, 295] on div "O’Charley’s" at bounding box center [1272, 379] width 506 height 284
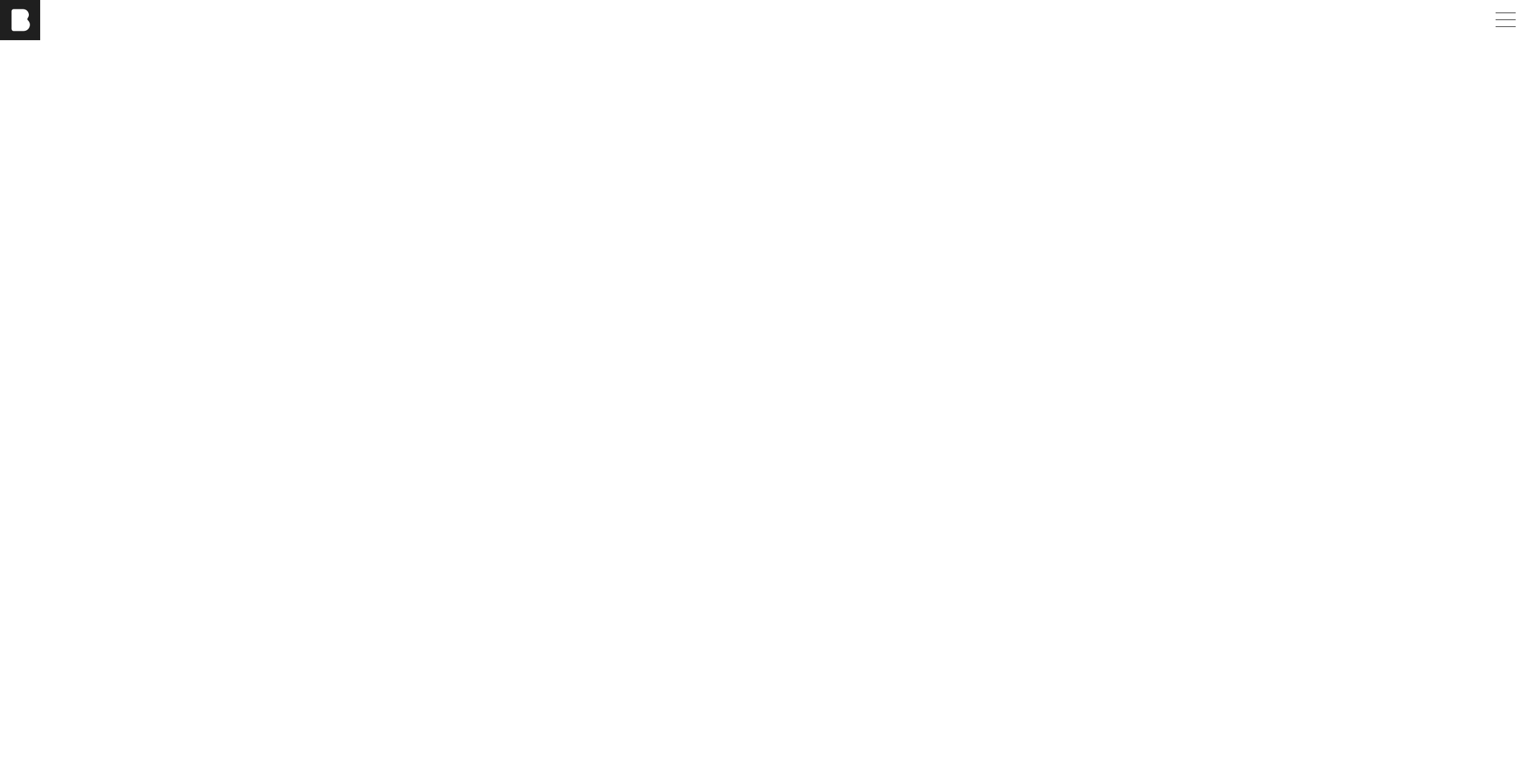
scroll to position [3748, 0]
click at [1509, 16] on span at bounding box center [1503, 20] width 29 height 23
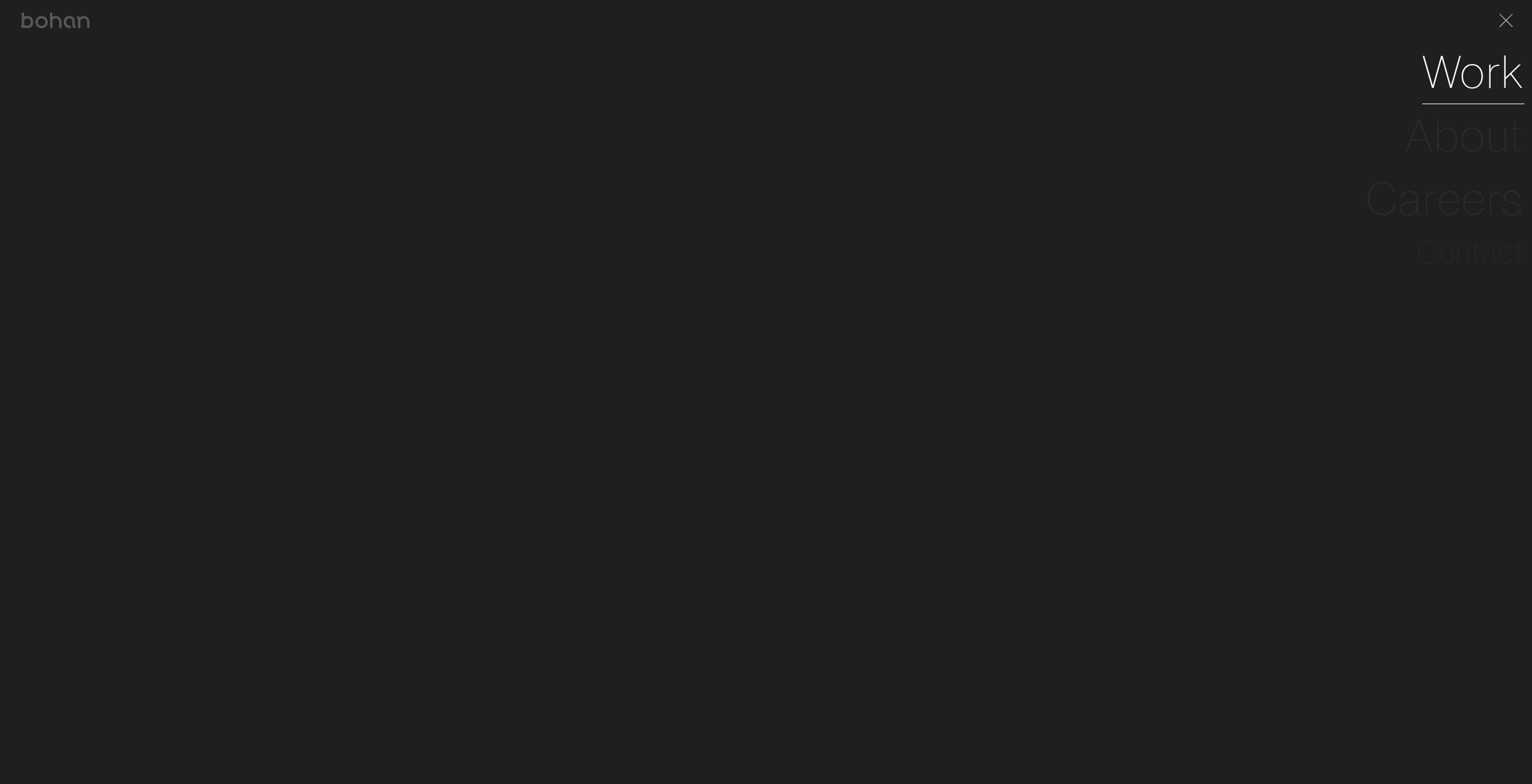
click at [1463, 89] on link "Work" at bounding box center [1473, 72] width 102 height 64
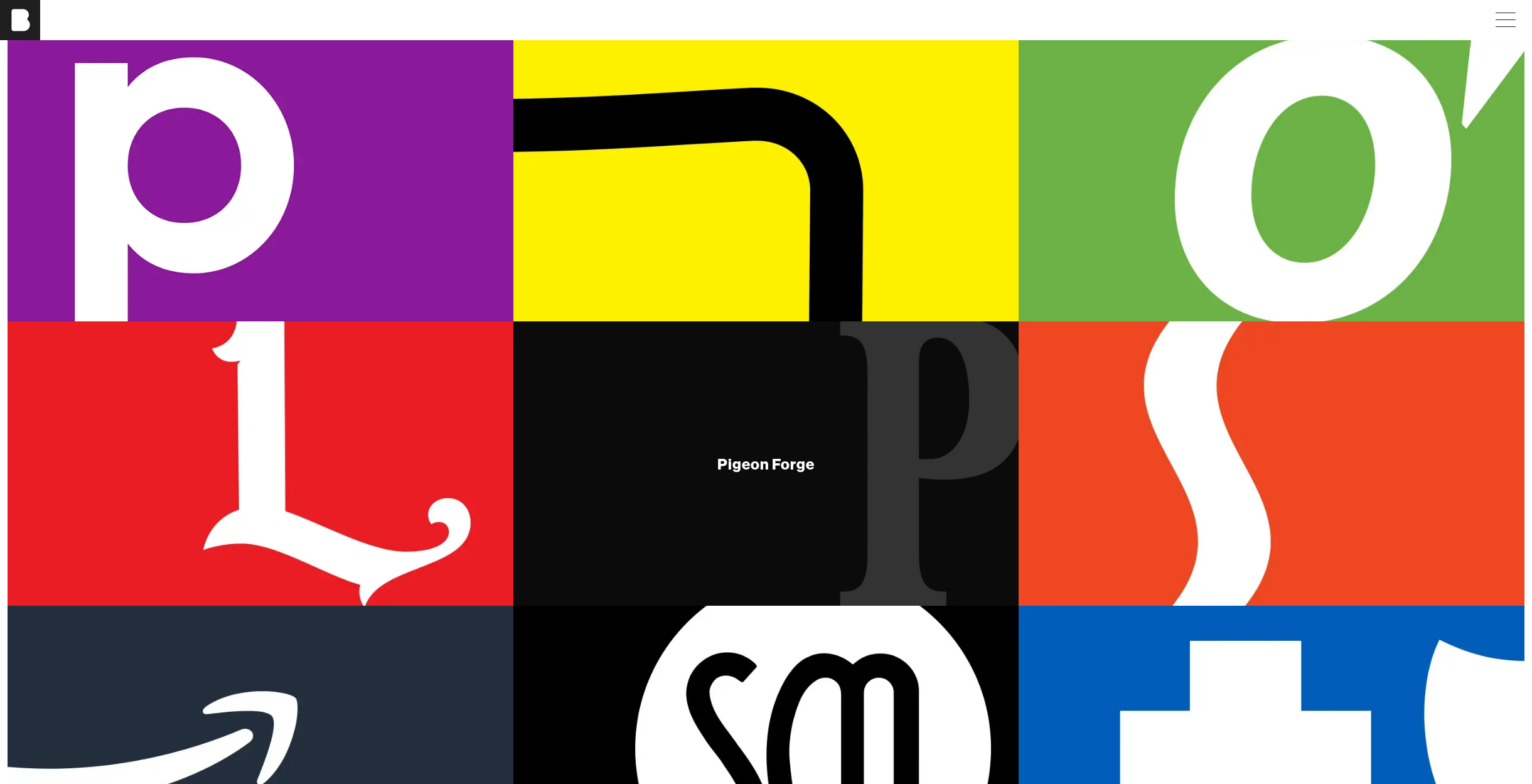
scroll to position [459, 0]
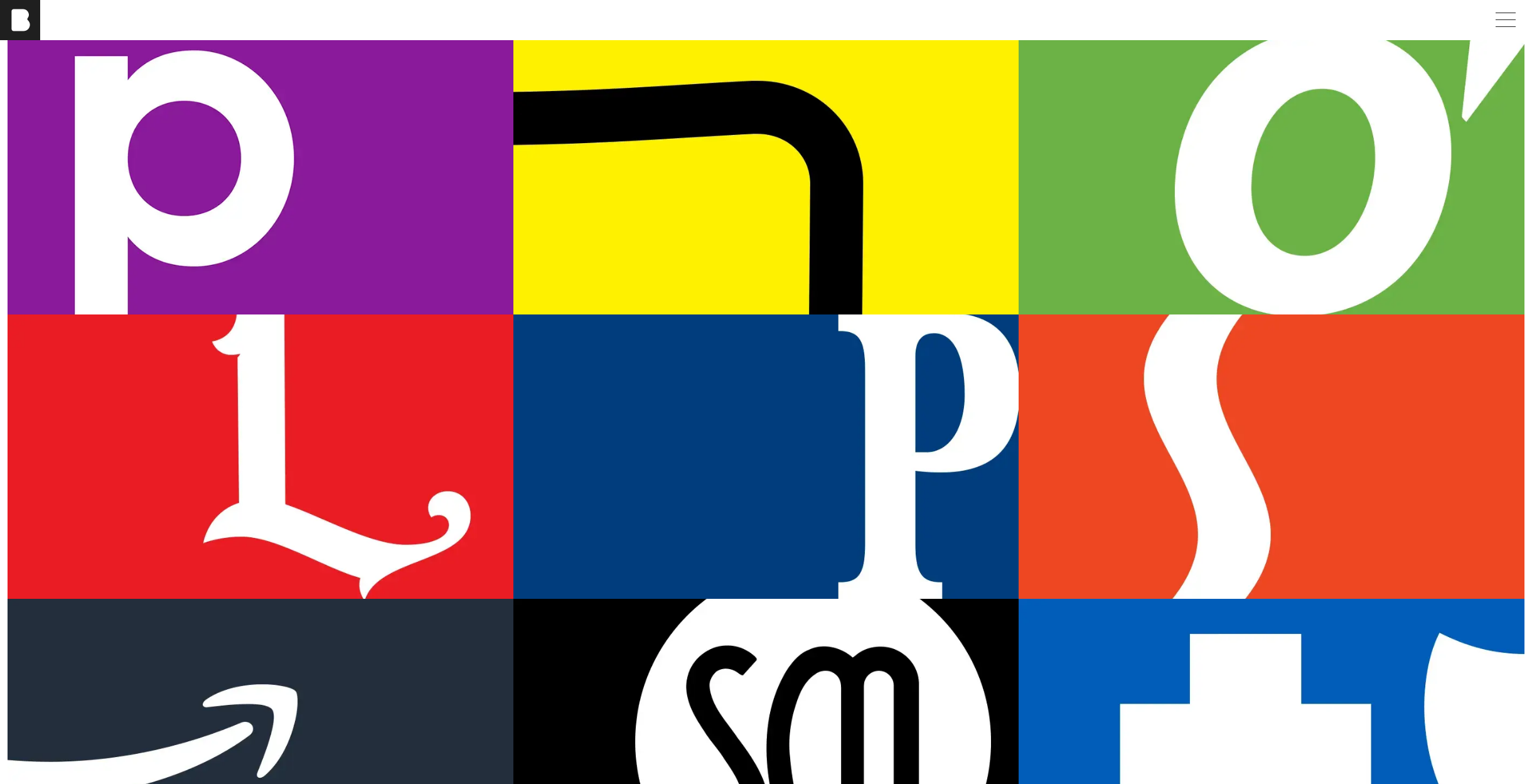
click at [331, 416] on div "Linkumpinch Bourbon" at bounding box center [260, 456] width 506 height 284
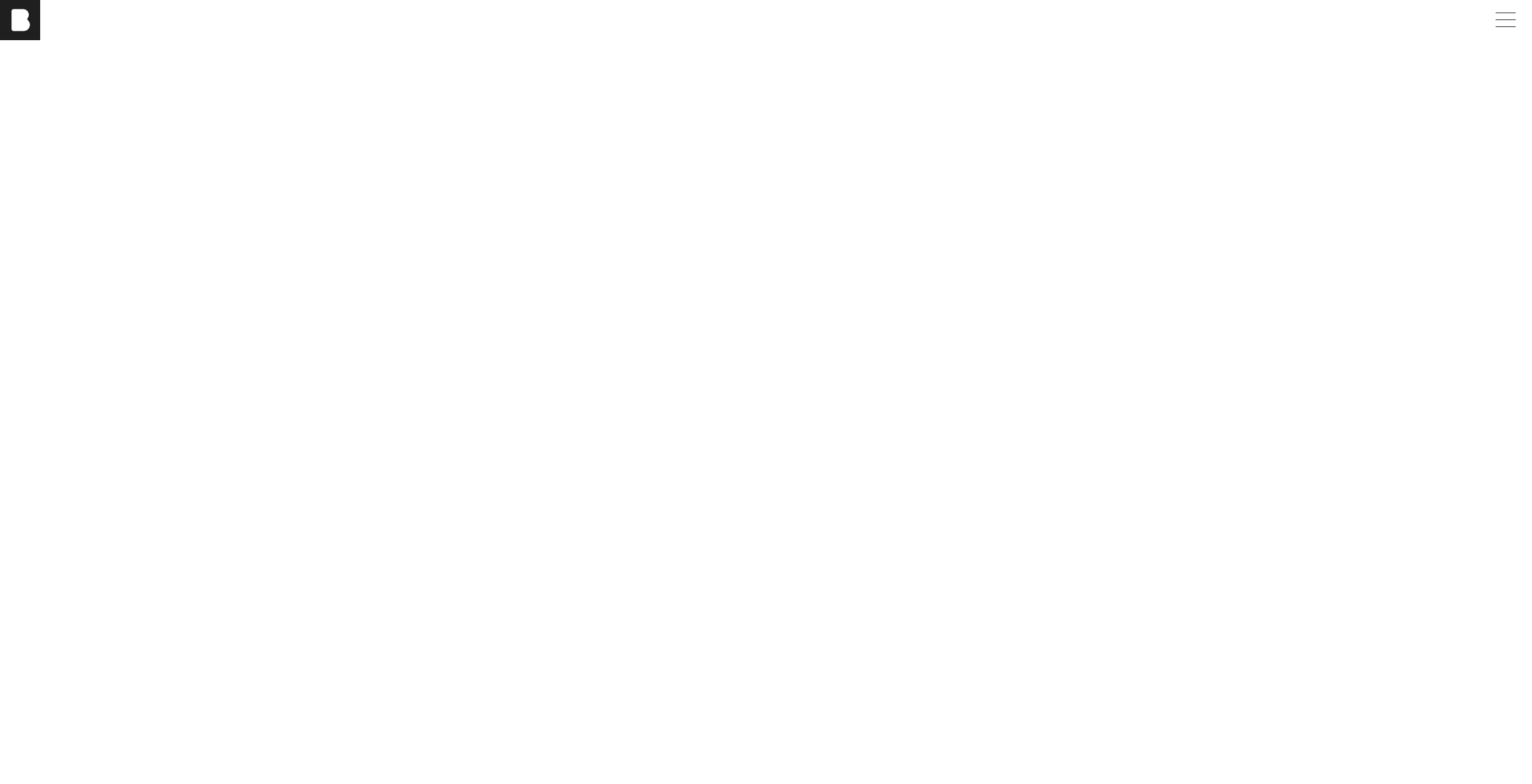
scroll to position [6622, 0]
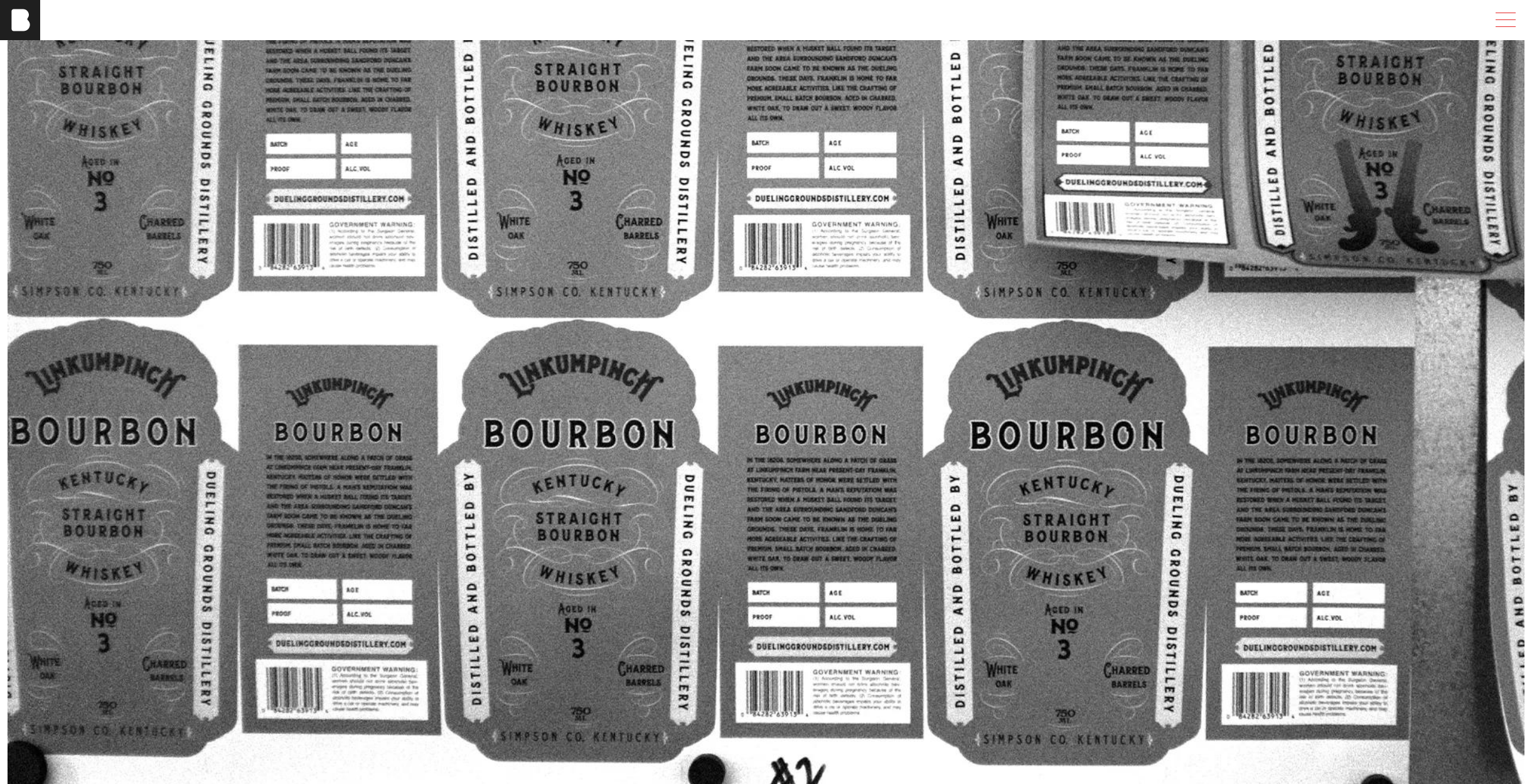
click at [1501, 21] on span at bounding box center [1503, 20] width 29 height 23
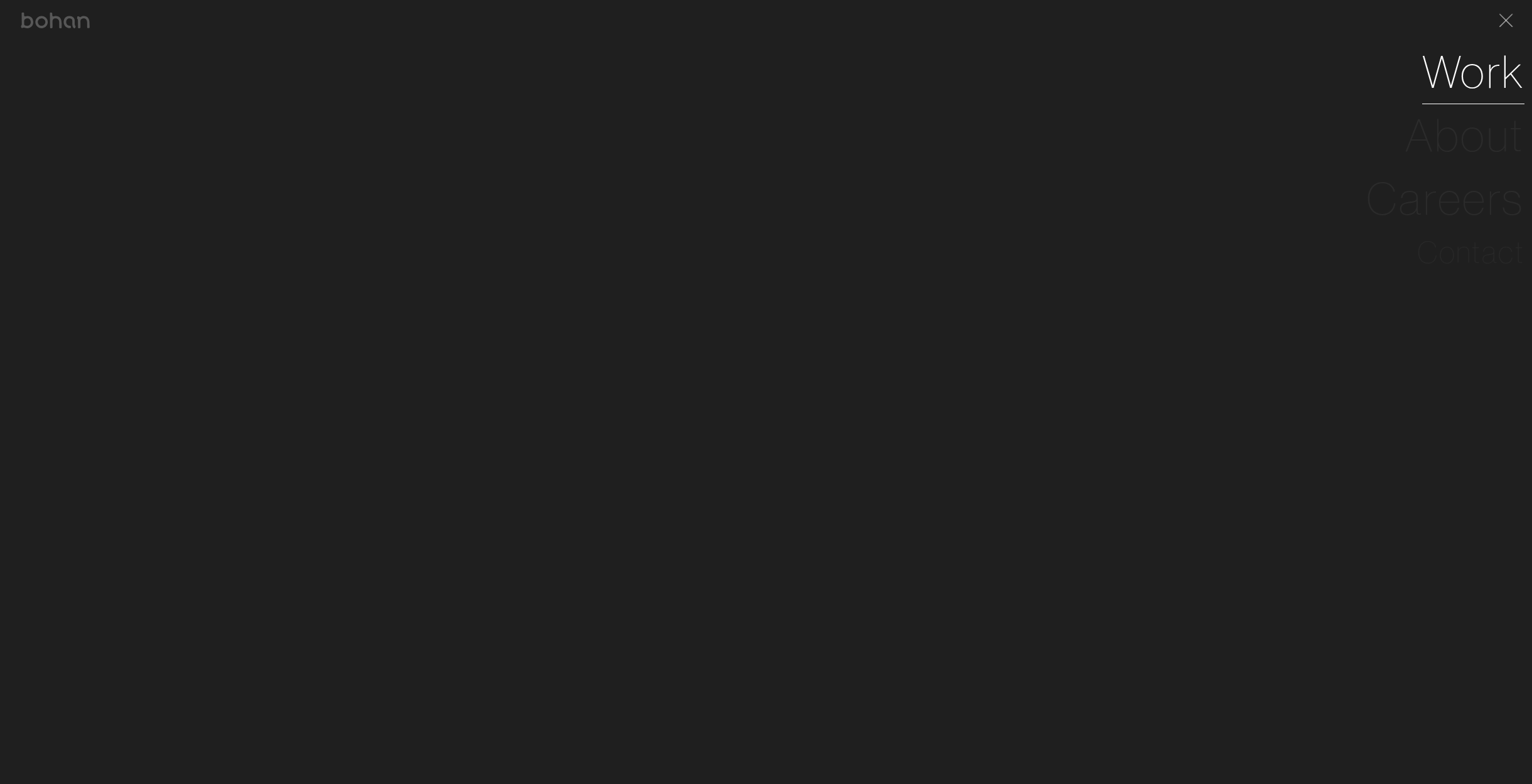
click at [1465, 79] on link "Work" at bounding box center [1473, 72] width 102 height 64
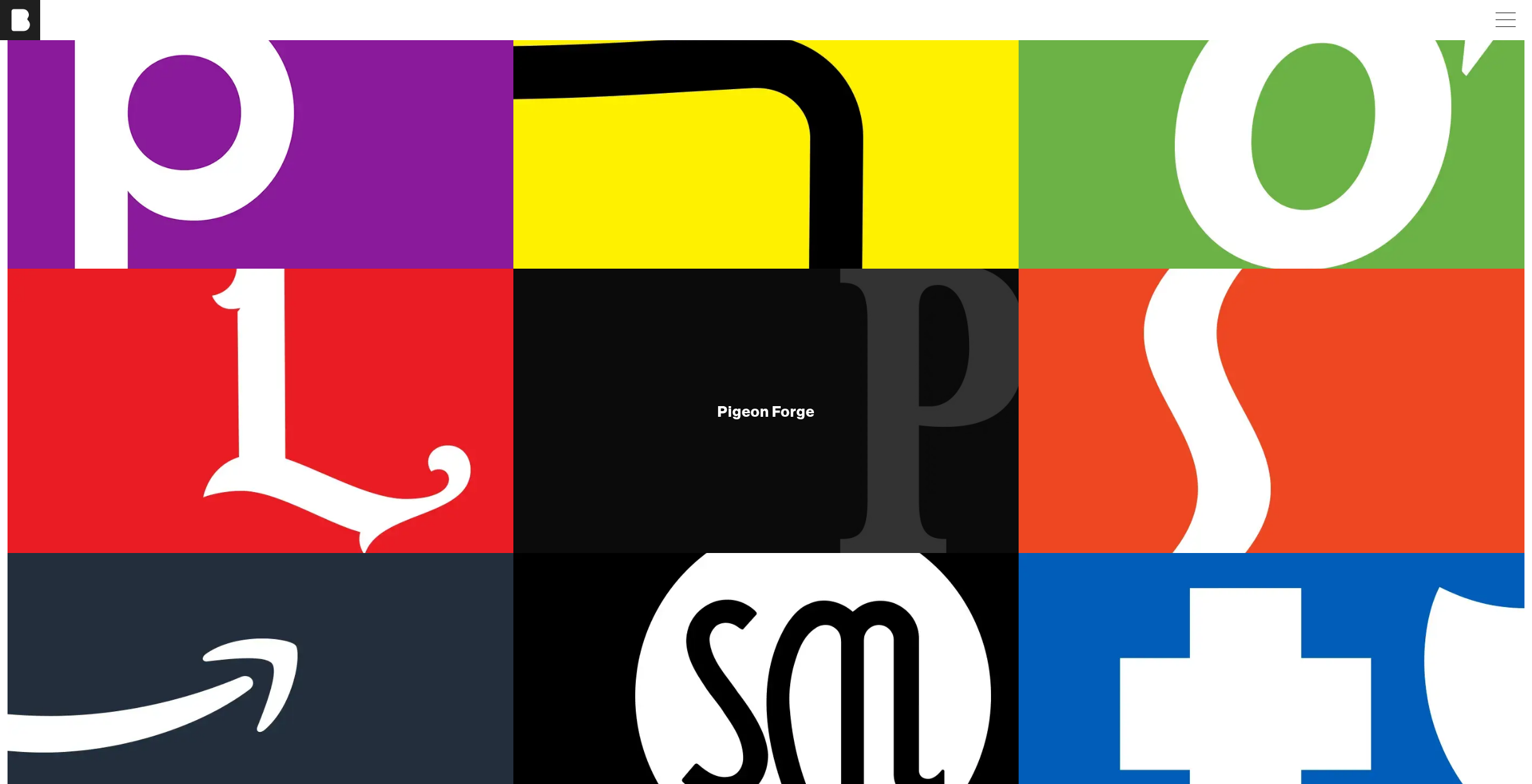
click at [887, 354] on div "Pigeon Forge" at bounding box center [766, 410] width 506 height 284
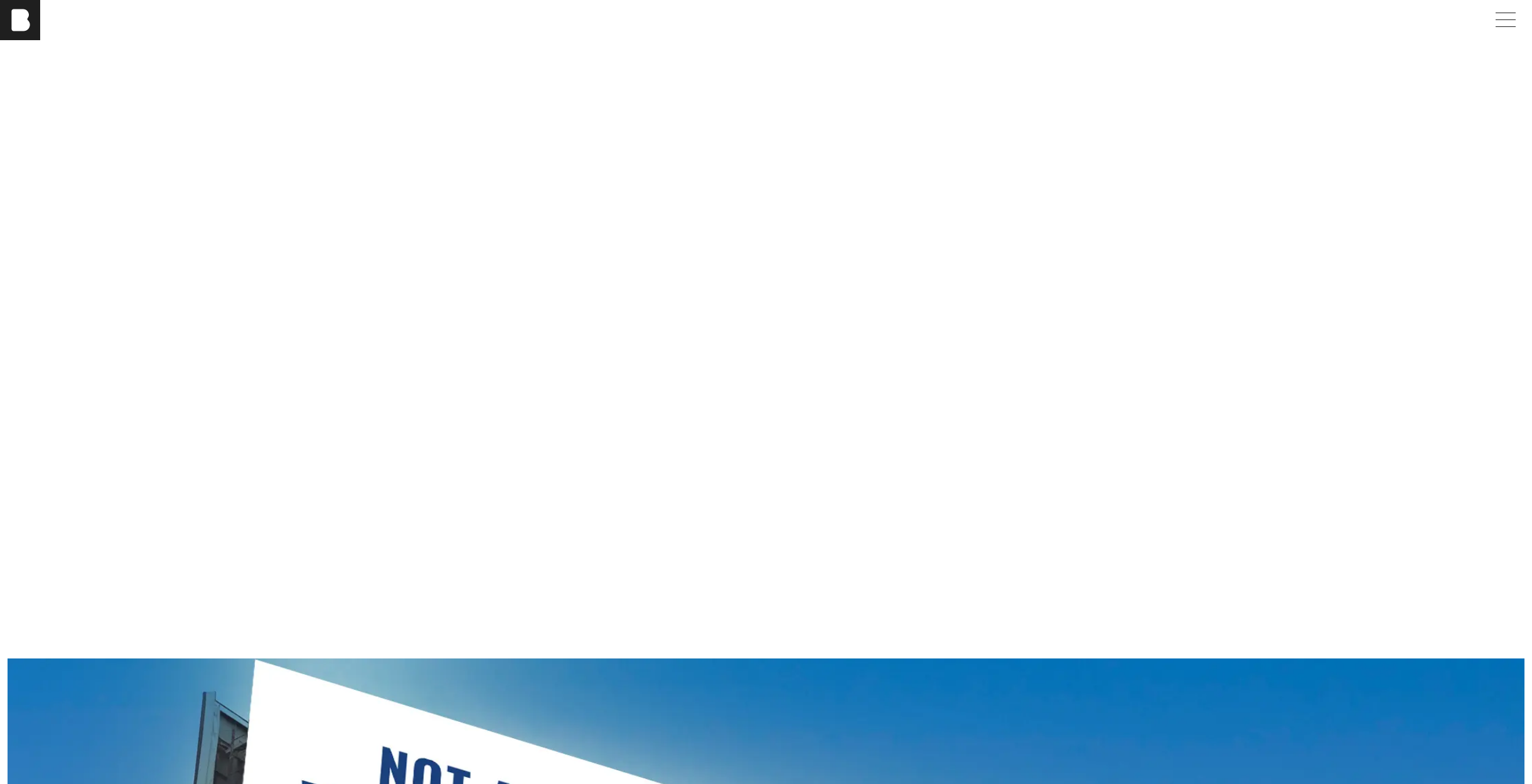
scroll to position [1881, 1]
